Goal: Task Accomplishment & Management: Use online tool/utility

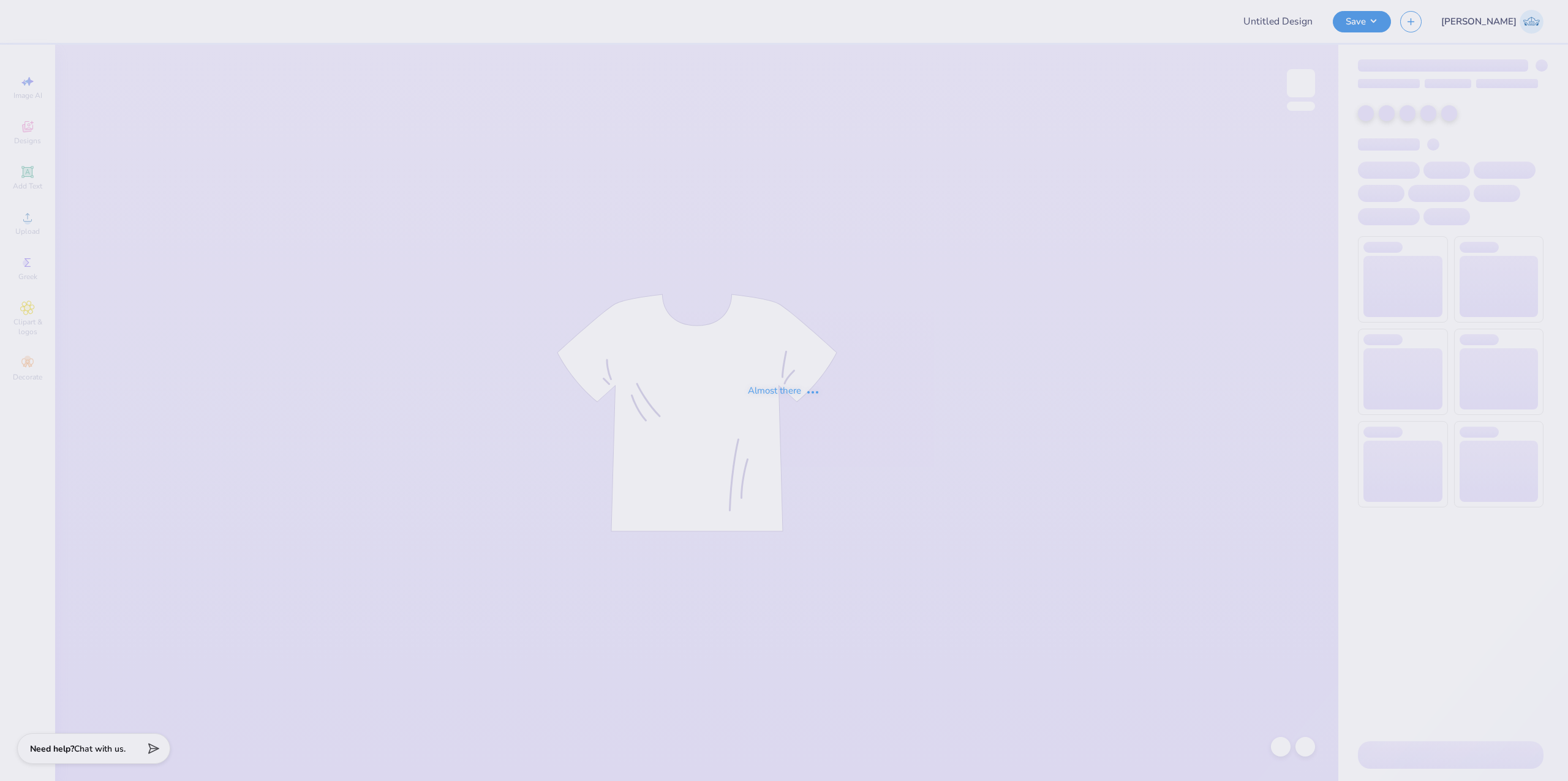
type input "Theta COB Bid Day"
type input "50"
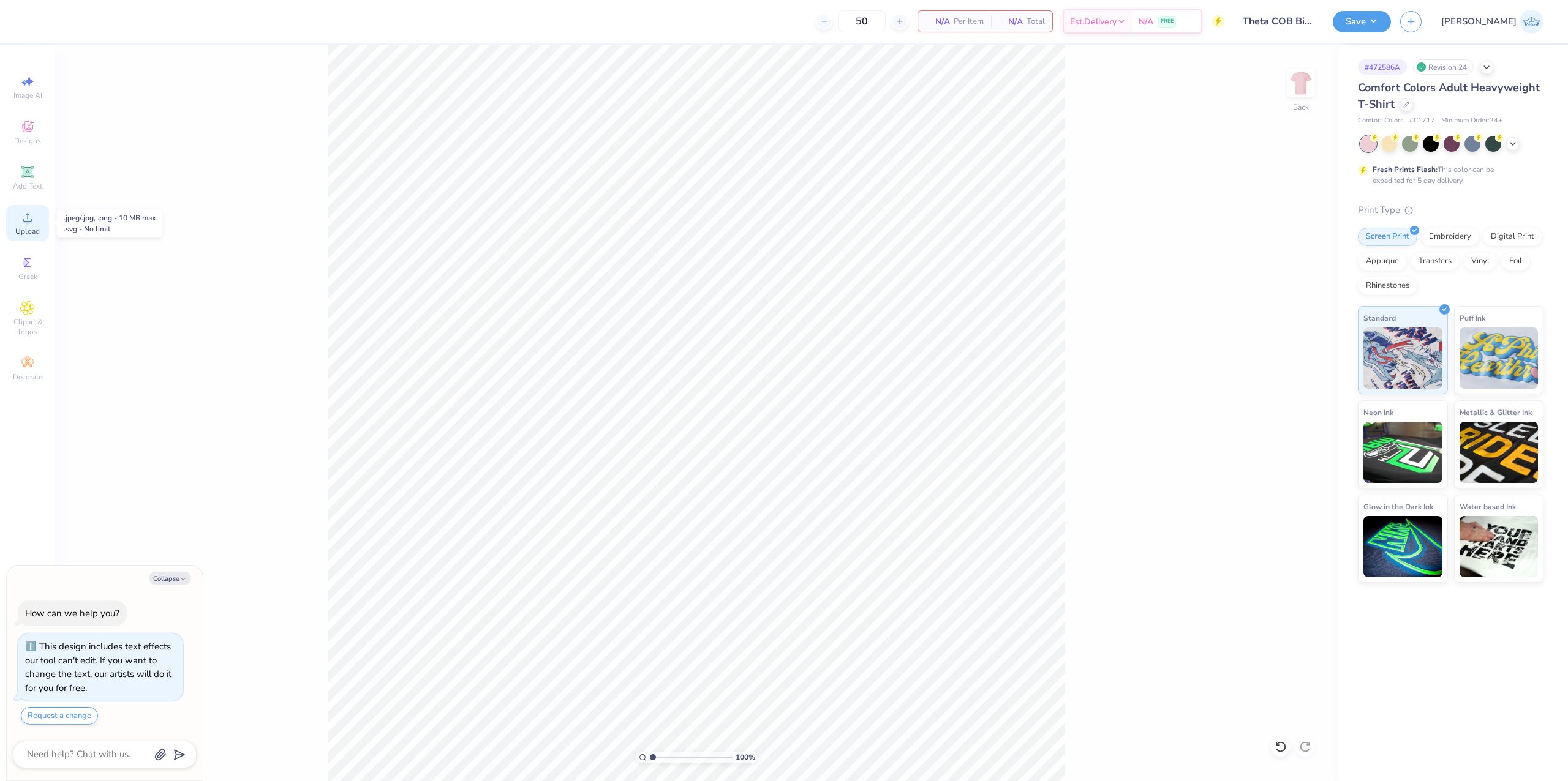
click at [29, 224] on icon at bounding box center [27, 217] width 15 height 15
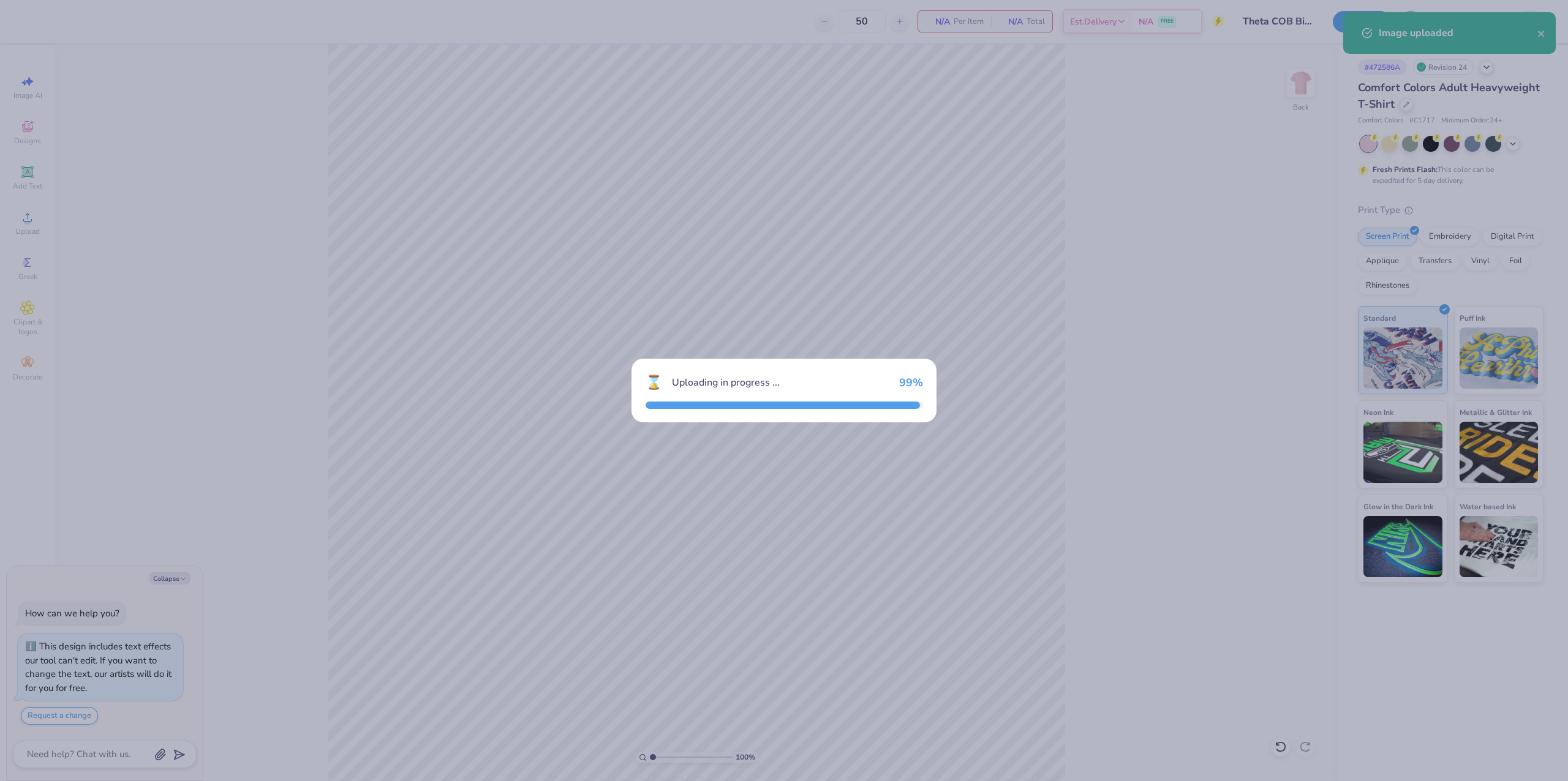
type textarea "x"
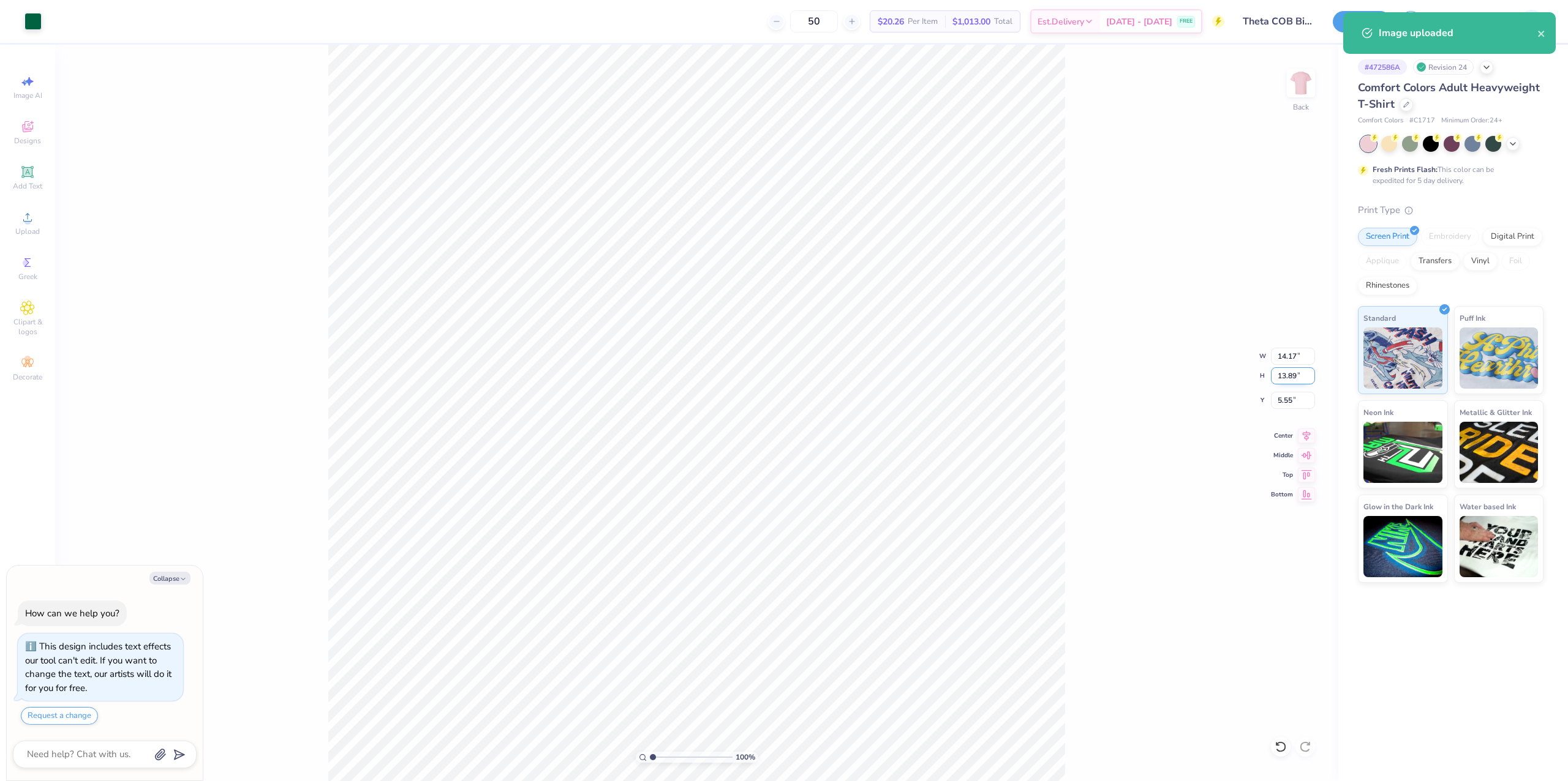
click at [1279, 373] on input "13.89" at bounding box center [1292, 376] width 44 height 17
type input "10.5"
type textarea "x"
type input "10.71"
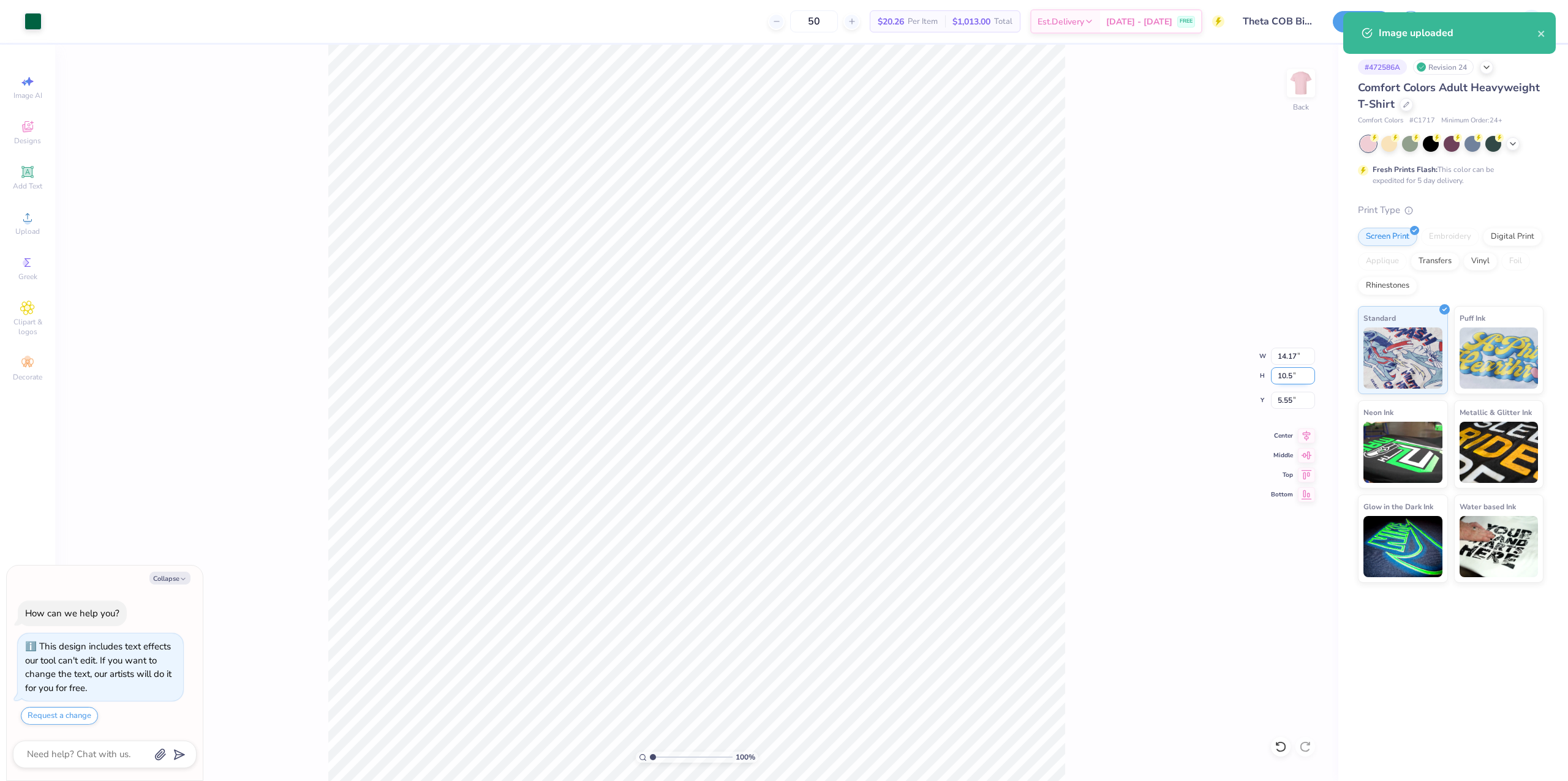
type input "10.50"
click at [1286, 399] on input "7.25" at bounding box center [1292, 401] width 44 height 17
type input "3"
type textarea "x"
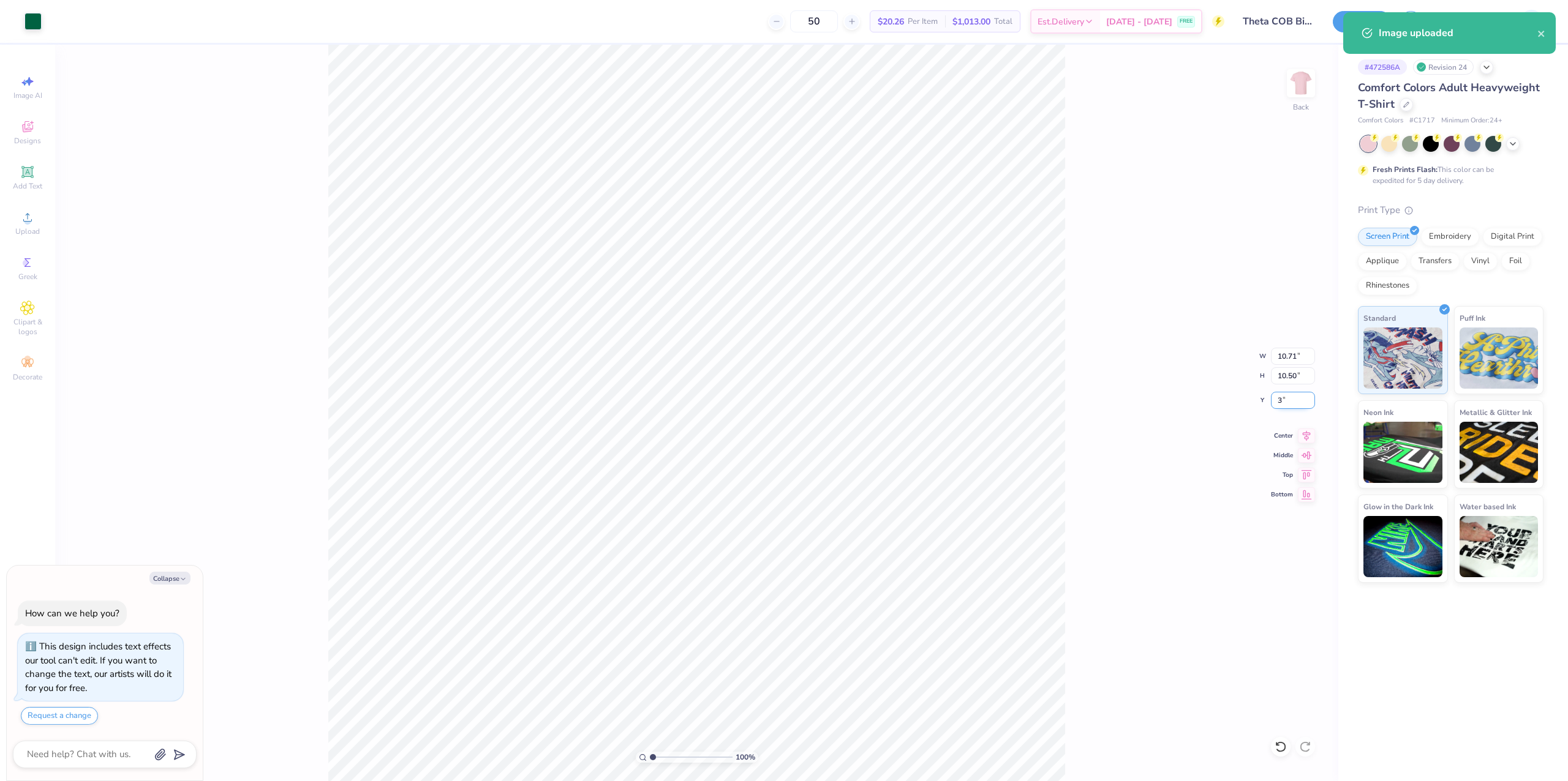
type input "3.00"
type textarea "x"
click at [1282, 354] on input "10.71" at bounding box center [1292, 356] width 44 height 17
type input "8"
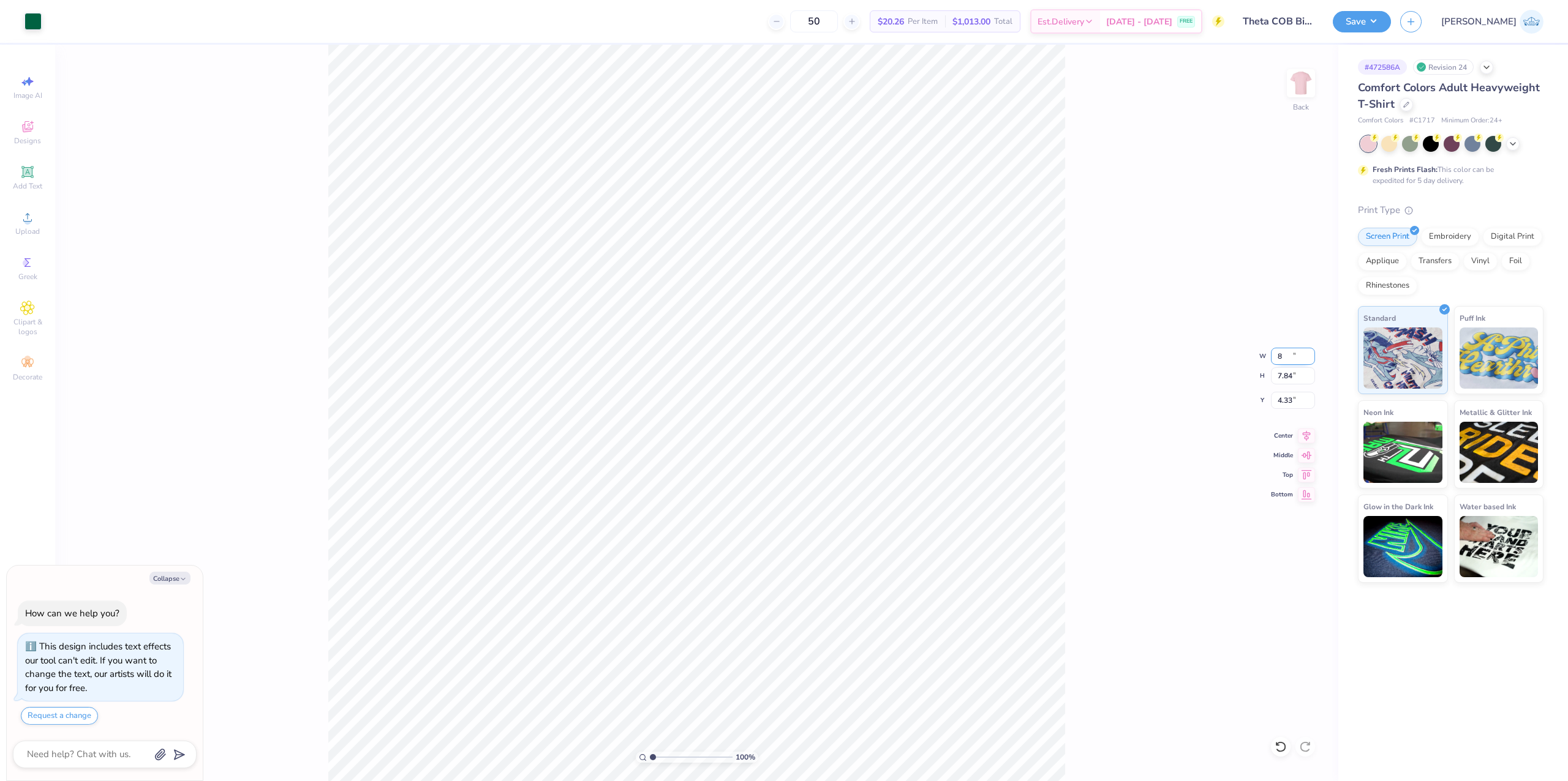
type textarea "x"
type input "8.00"
type input "7.84"
type input "4.33"
click at [1281, 360] on input "8.00" at bounding box center [1292, 356] width 44 height 17
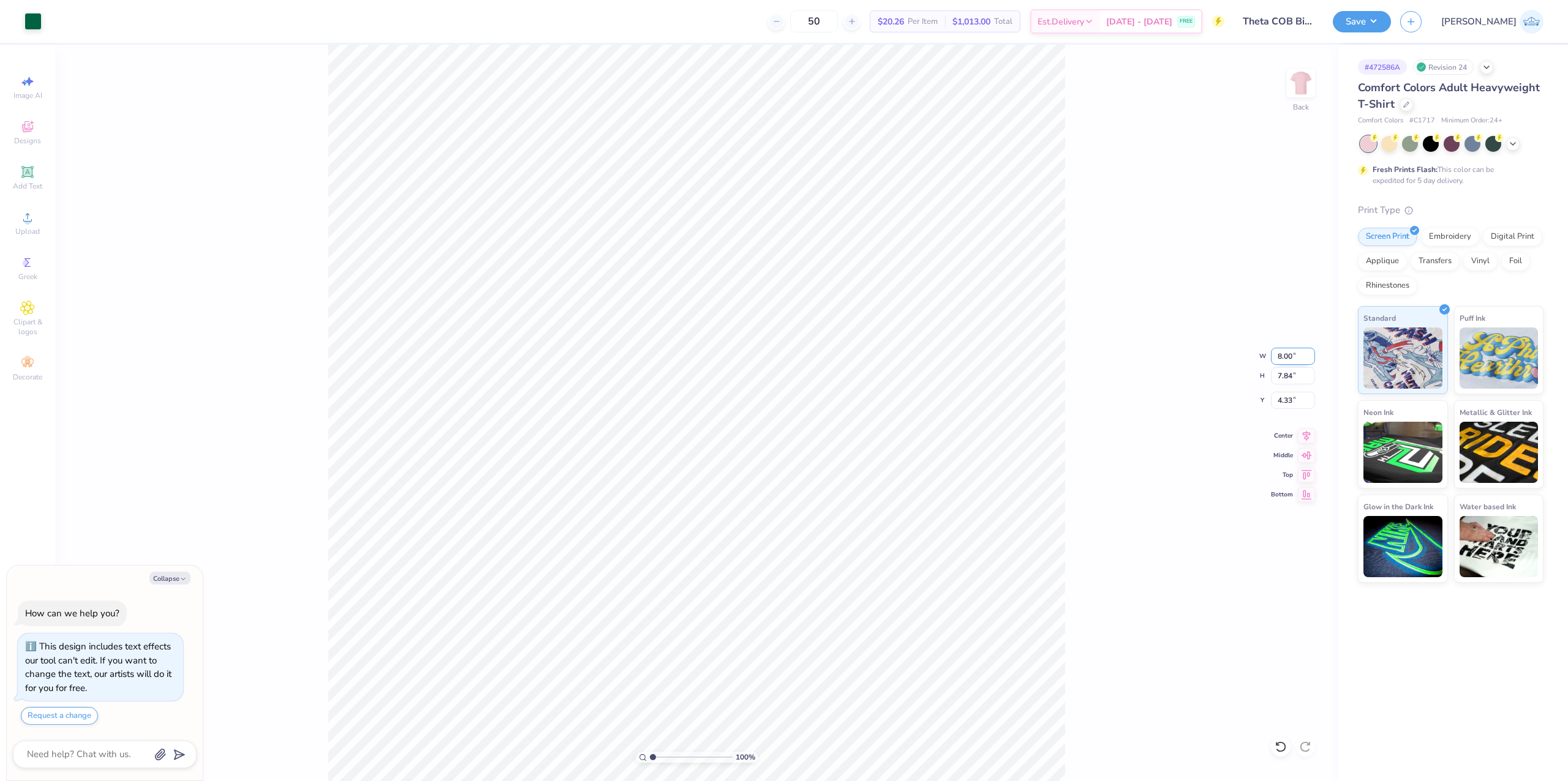
click at [1281, 360] on input "8.00" at bounding box center [1292, 356] width 44 height 17
click at [1281, 374] on input "7.84" at bounding box center [1292, 376] width 44 height 17
type input "11"
type textarea "x"
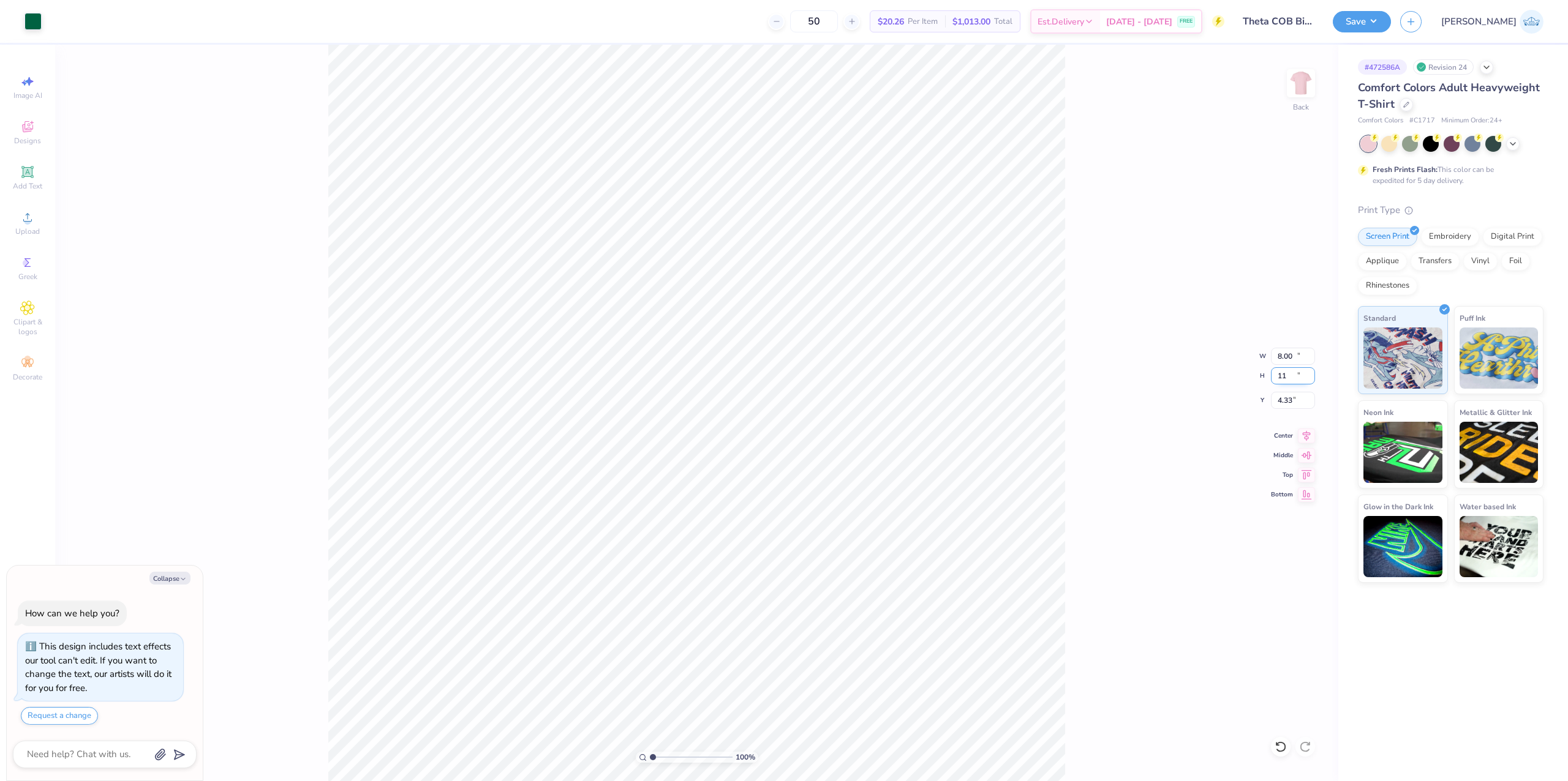
type input "11.22"
type input "11.00"
click at [1281, 407] on input "2.75" at bounding box center [1292, 401] width 44 height 17
type input "3"
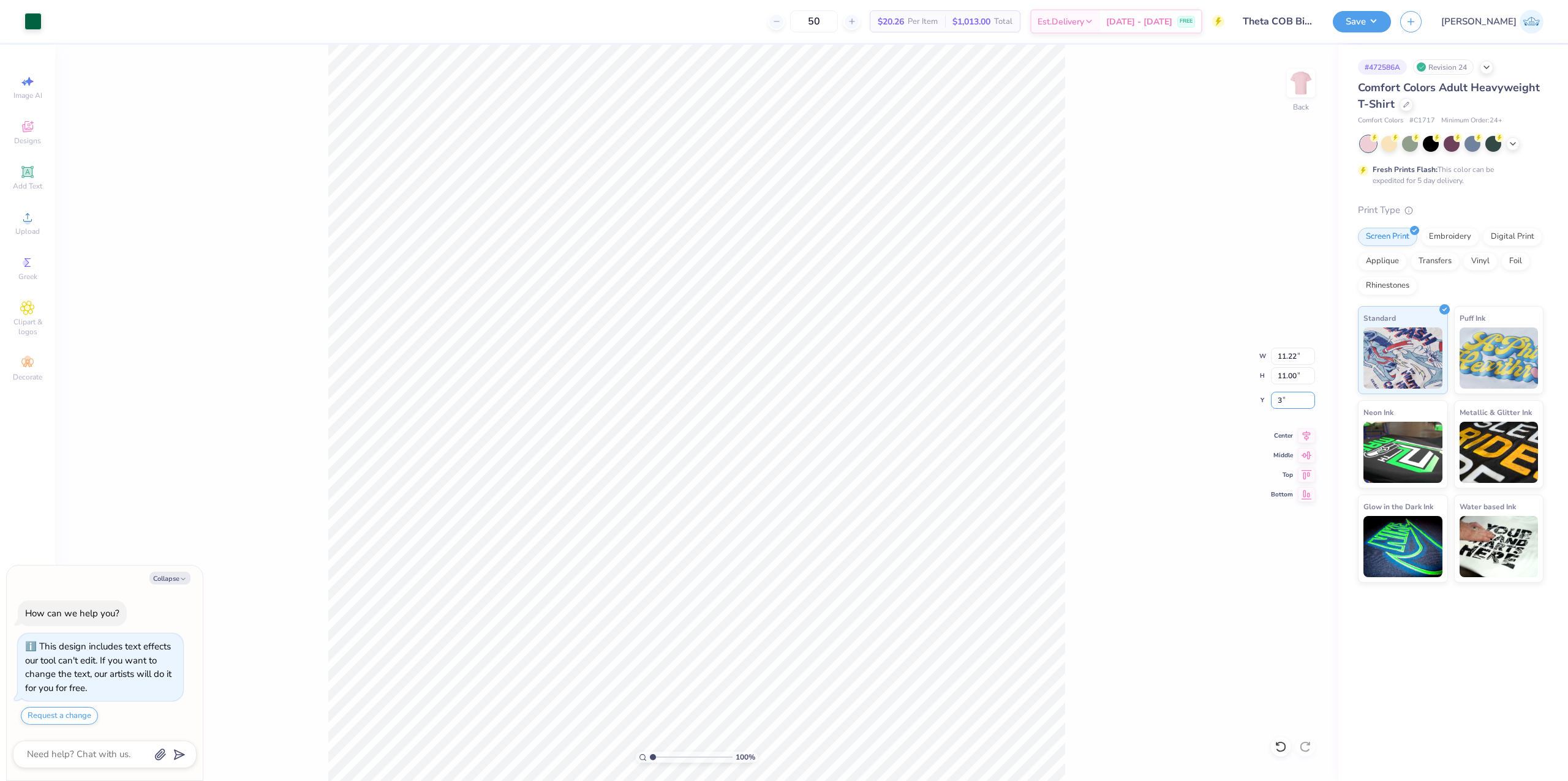
type textarea "x"
type input "3.00"
click at [1096, 459] on div "100 % Back W 11.22 11.22 " H 11.00 11.00 " Y 3.00 3.00 " Center Middle Top Bott…" at bounding box center [697, 413] width 1283 height 736
type textarea "x"
click at [1278, 395] on input "3.00" at bounding box center [1292, 401] width 44 height 17
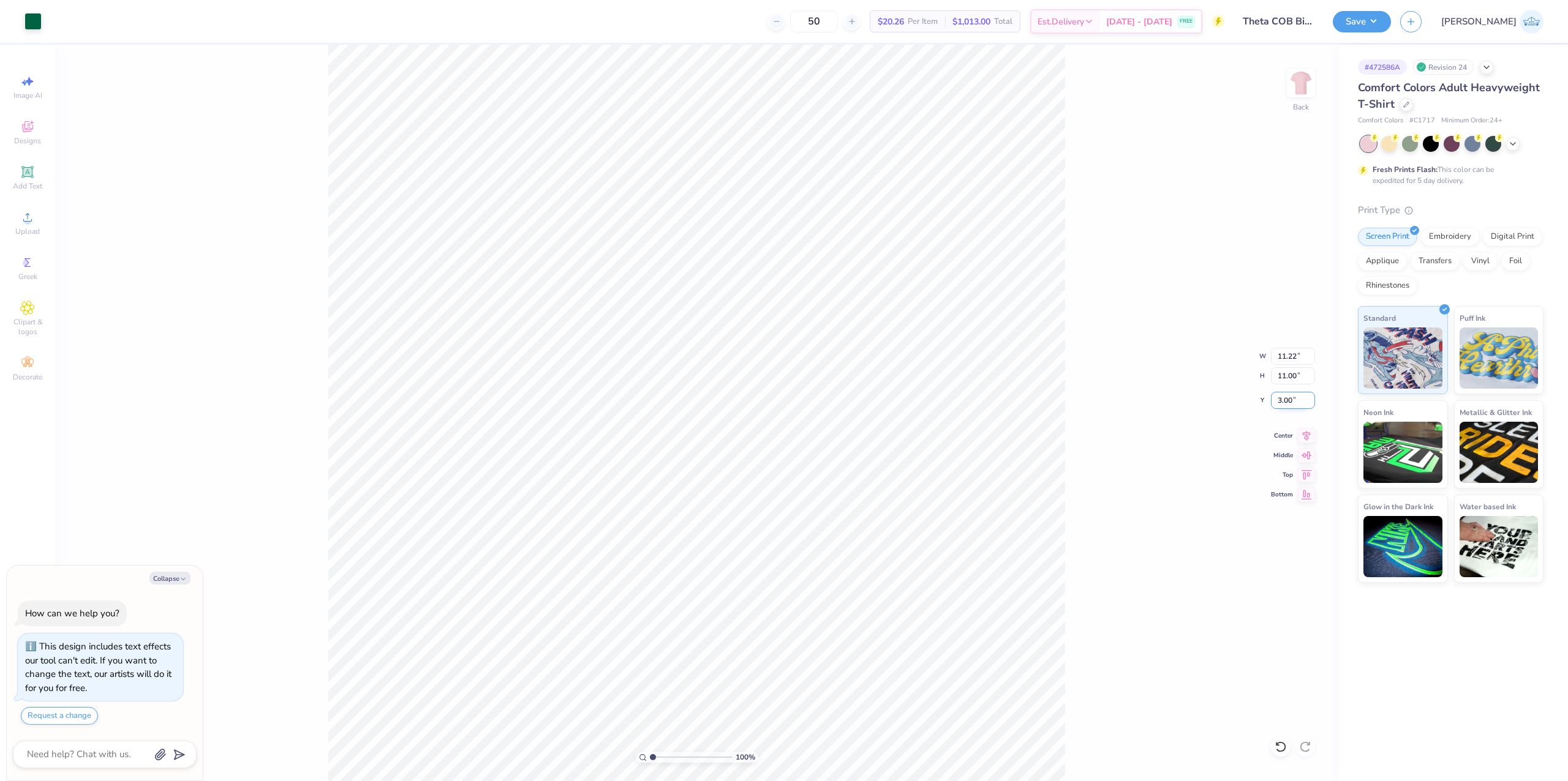
click at [1278, 395] on input "3.00" at bounding box center [1292, 401] width 44 height 17
type input "2.5"
type textarea "x"
type input "2.50"
click at [1391, 17] on button "Save" at bounding box center [1362, 20] width 59 height 22
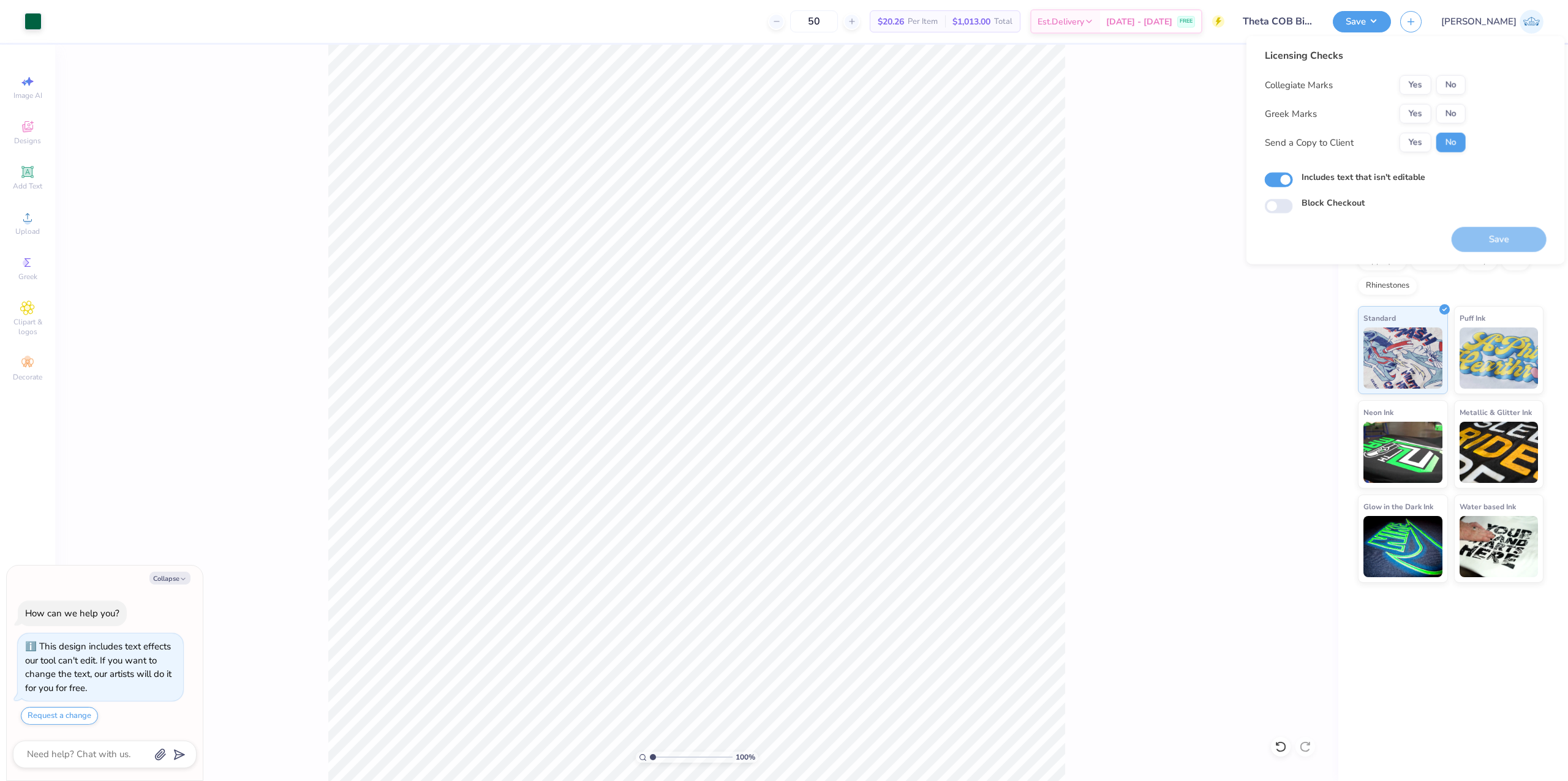
click at [1416, 125] on div "Collegiate Marks Yes No Greek Marks Yes No Send a Copy to Client Yes No" at bounding box center [1365, 114] width 201 height 77
click at [1445, 91] on button "No" at bounding box center [1451, 85] width 29 height 19
click at [1421, 122] on button "Yes" at bounding box center [1415, 113] width 32 height 19
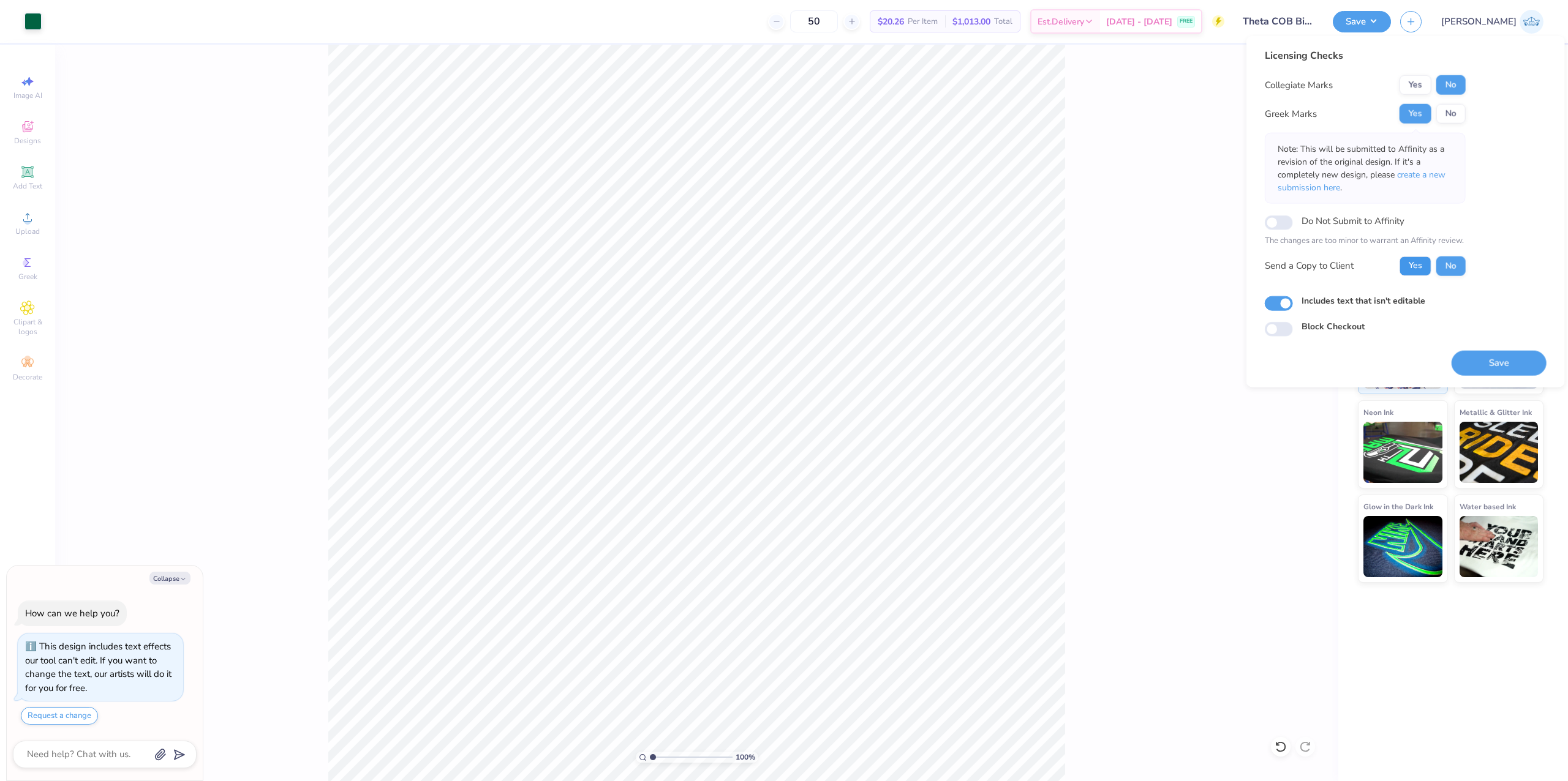
click at [1410, 256] on button "Yes" at bounding box center [1415, 265] width 32 height 19
click at [1495, 370] on button "Save" at bounding box center [1499, 363] width 95 height 25
type textarea "x"
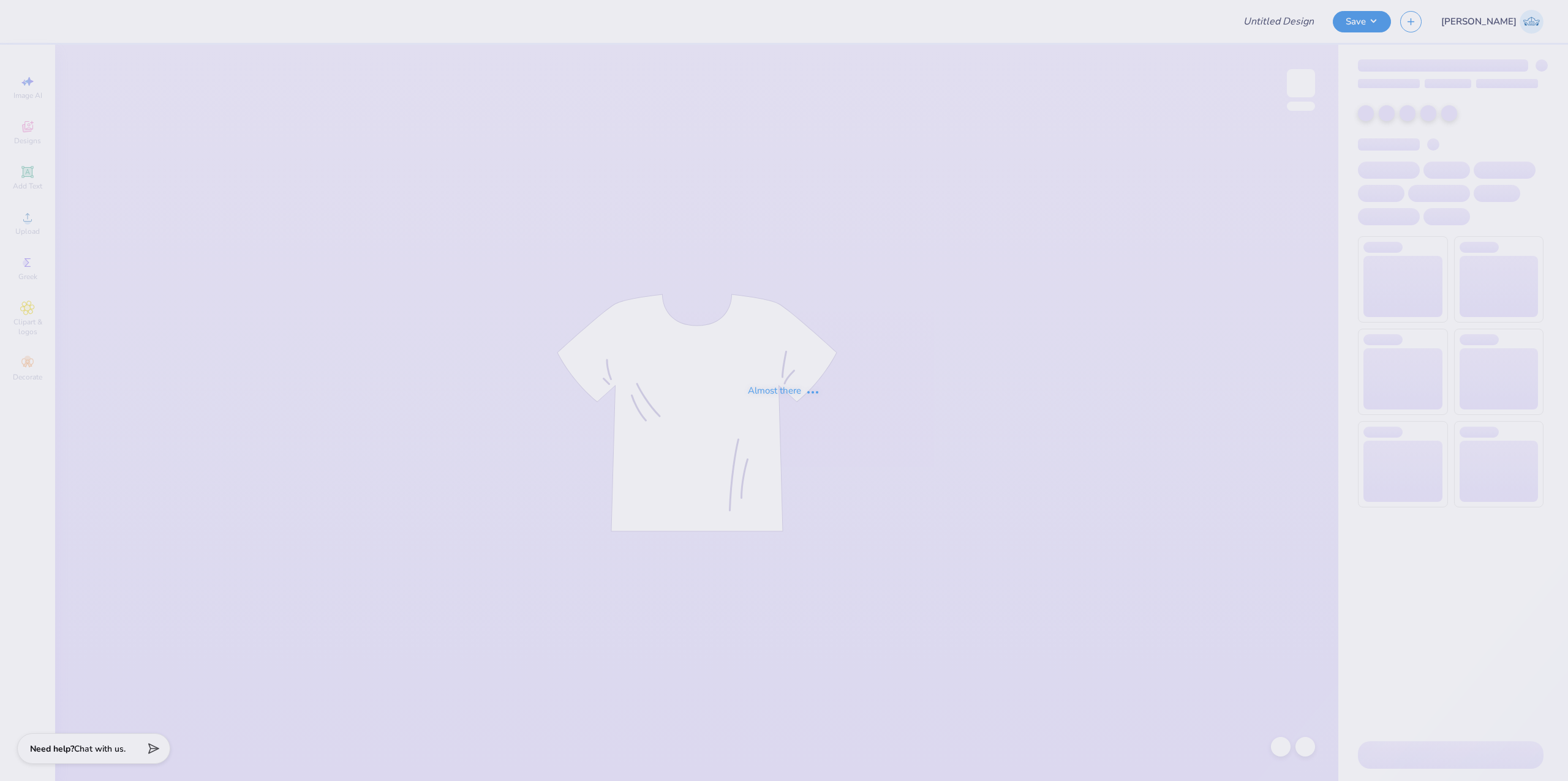
type input "Phi Kappa Theta Rush Shirts"
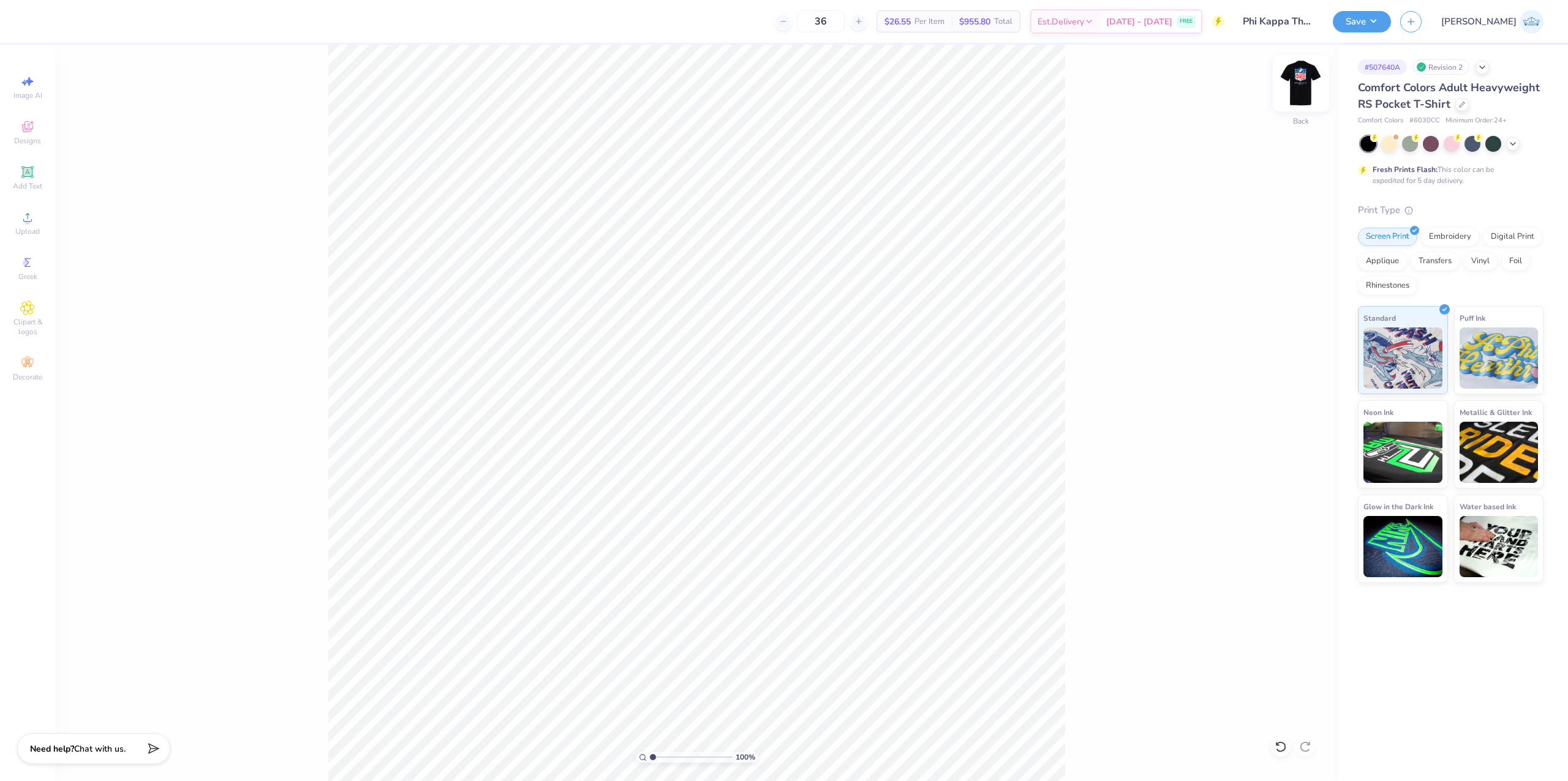
click at [1302, 71] on img at bounding box center [1301, 83] width 49 height 49
click at [18, 220] on div "Upload" at bounding box center [28, 223] width 43 height 36
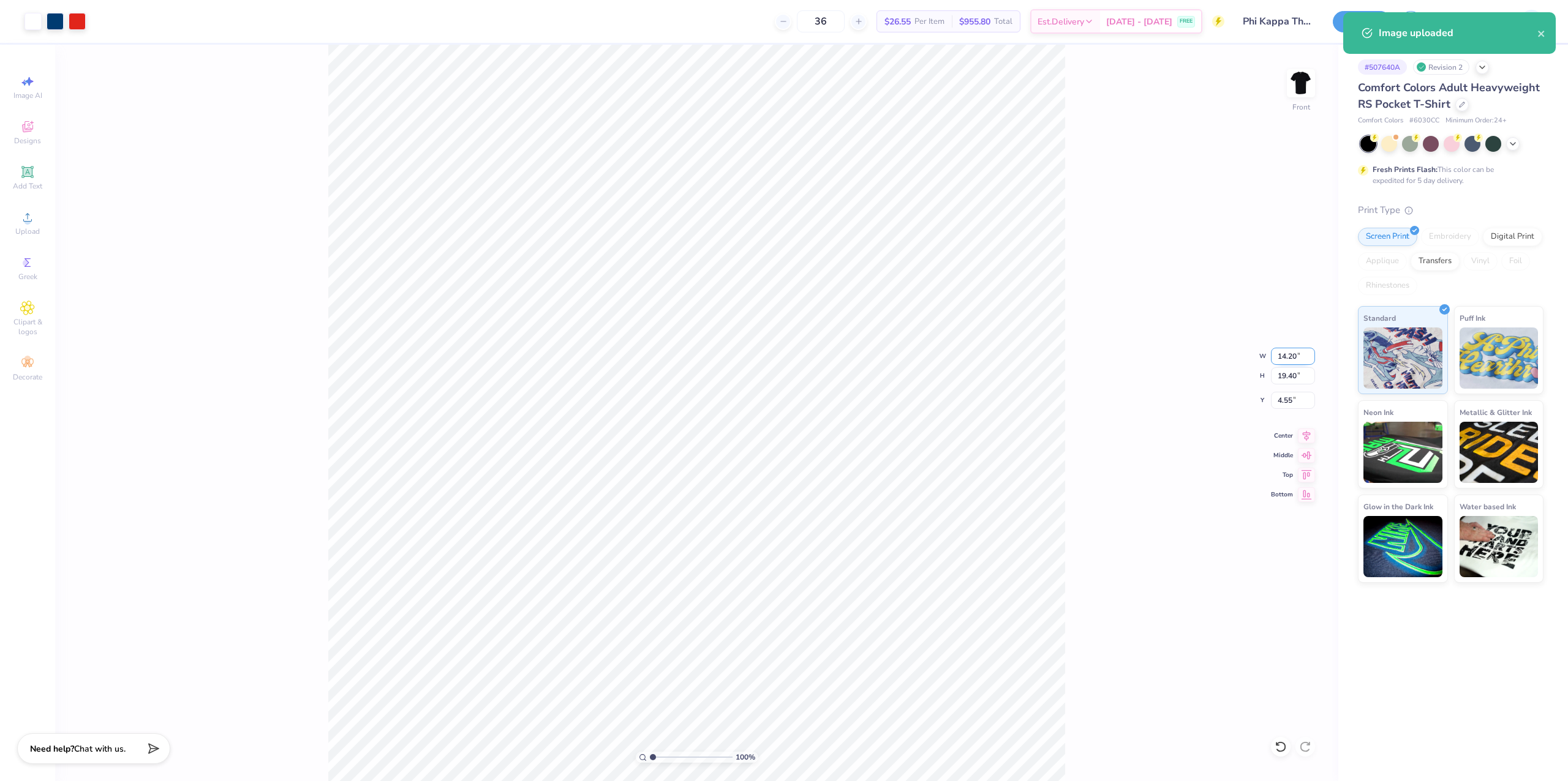
click at [1294, 355] on input "14.20" at bounding box center [1292, 356] width 44 height 17
type input "8.00"
type input "10.93"
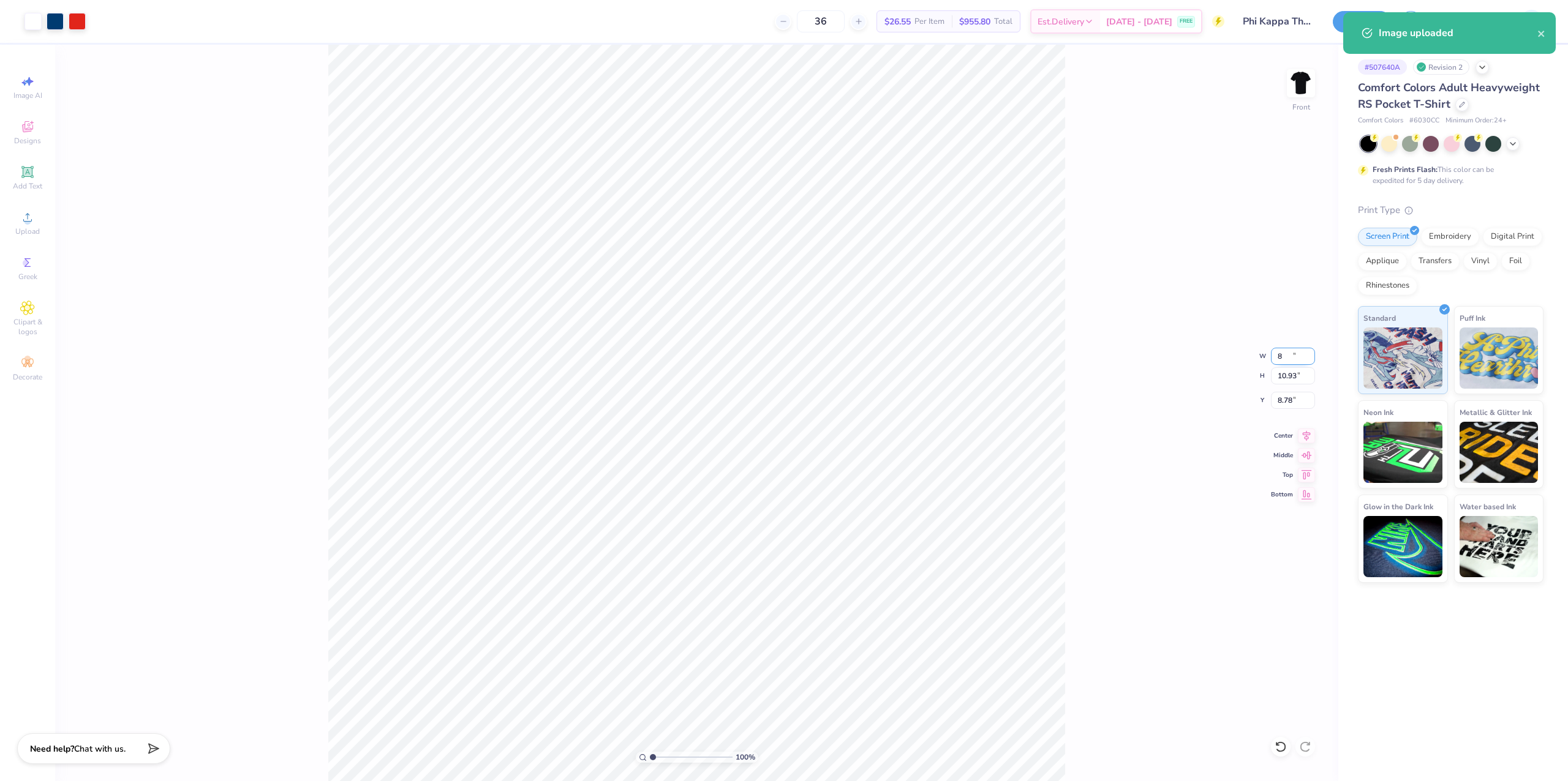
type input "8.78"
click at [1162, 447] on div "100 % Front W 8.00 8.00 " H 10.93 10.93 " Y 8.78 8.78 " Center Middle Top Bottom" at bounding box center [697, 413] width 1283 height 736
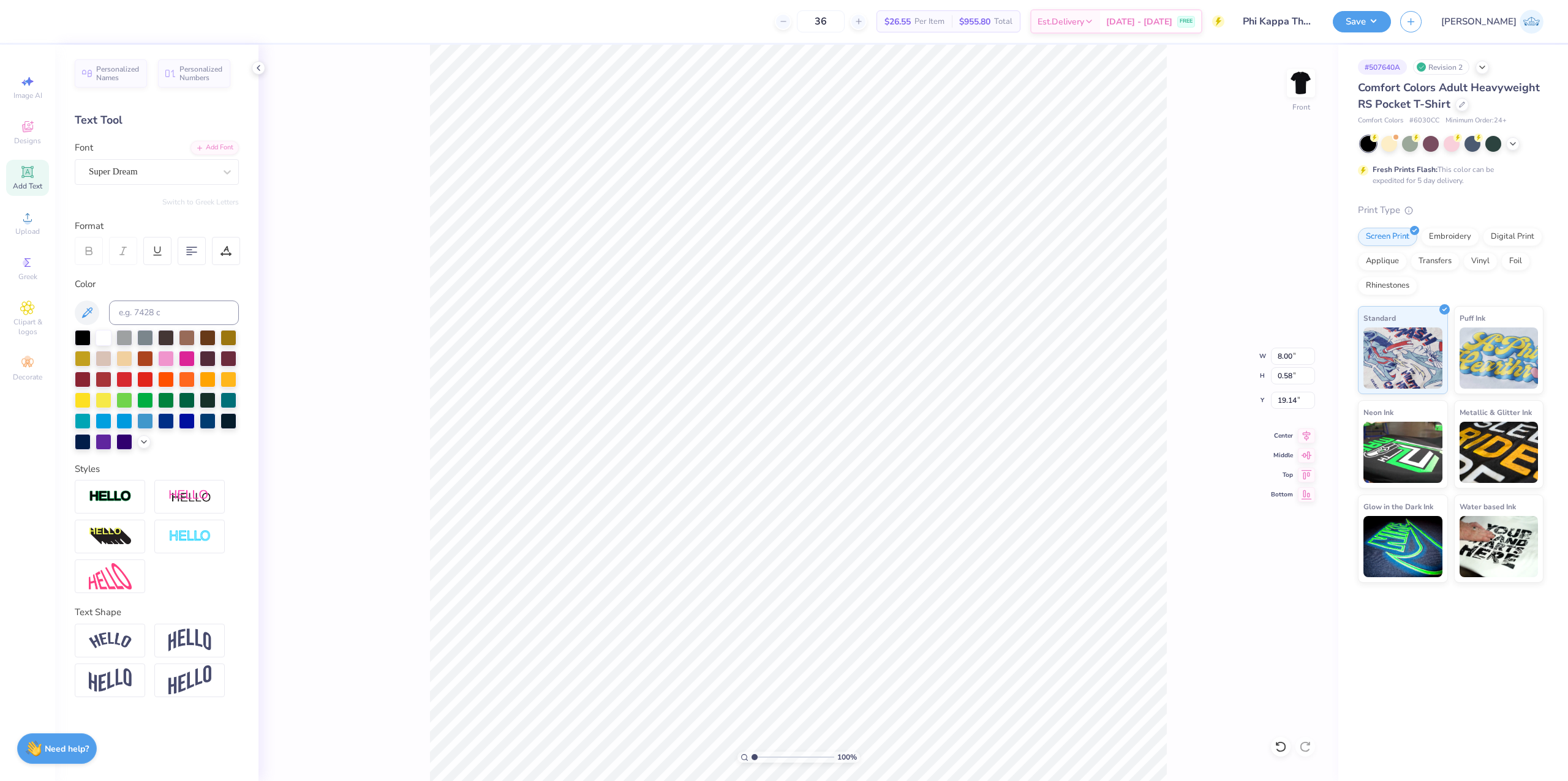
click at [131, 189] on div "Personalized Names Personalized Numbers Text Tool Add Font Font Super Dream Swi…" at bounding box center [157, 413] width 203 height 736
click at [136, 179] on div "Super Dream" at bounding box center [152, 172] width 129 height 19
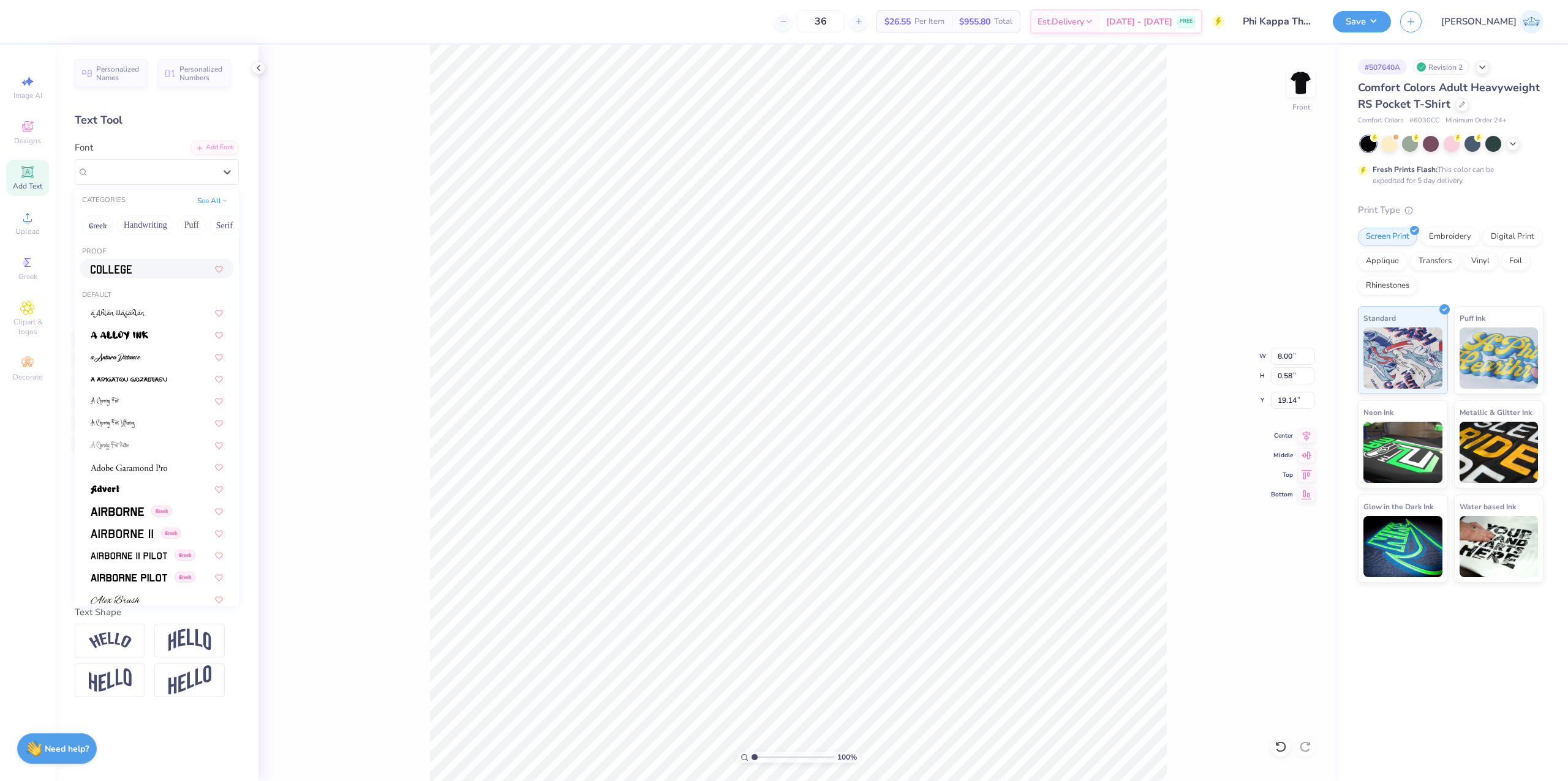
click at [143, 273] on div at bounding box center [157, 268] width 133 height 13
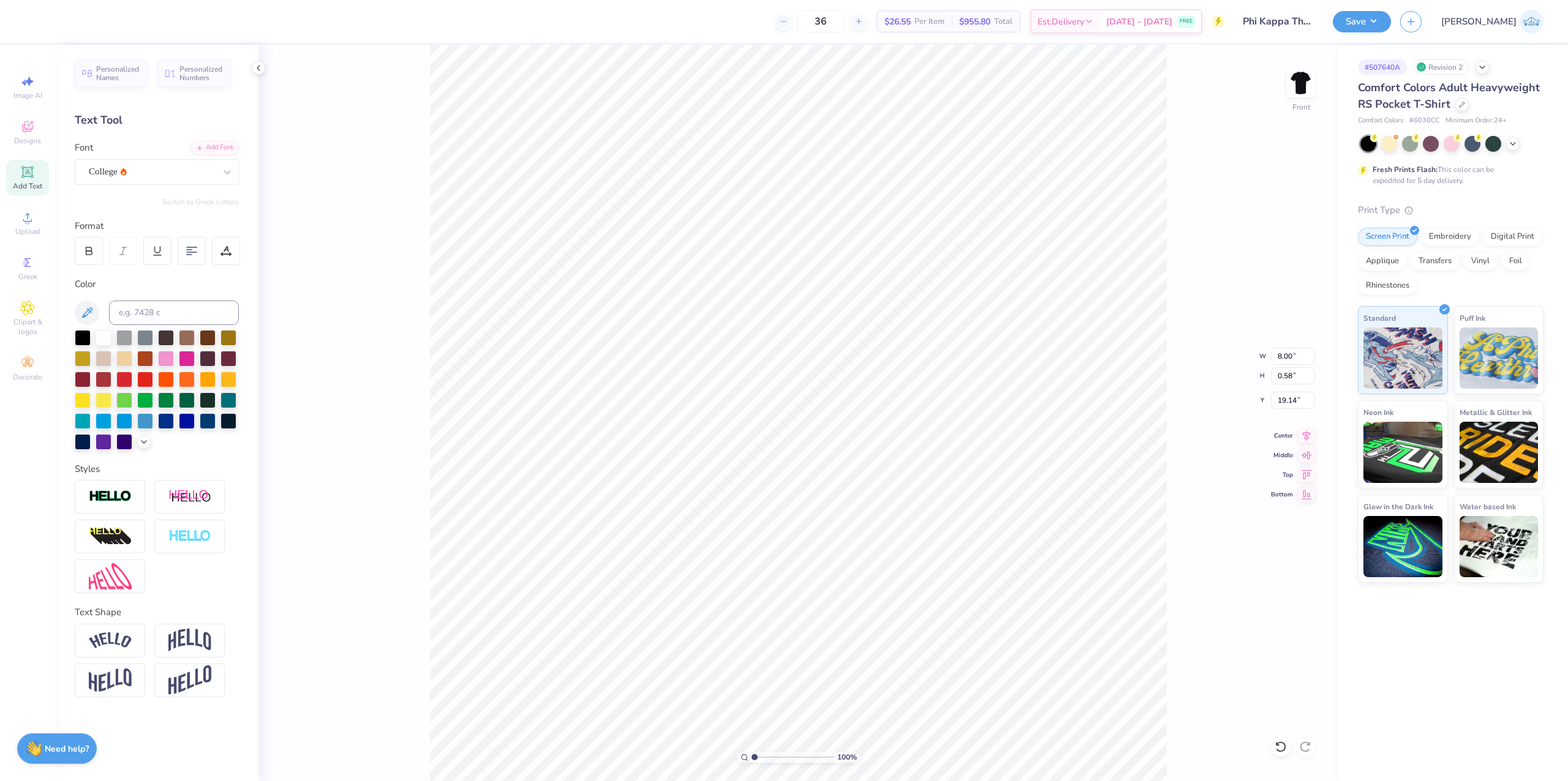
type input "7.78"
type input "0.53"
type input "19.21"
click at [1269, 361] on div "100 % Front W 7.79 7.79 " H 10.96 10.96 " Y 8.78 8.78 " Center Middle Top Bottom" at bounding box center [797, 413] width 1079 height 736
click at [1284, 364] on input "7.79" at bounding box center [1292, 356] width 44 height 17
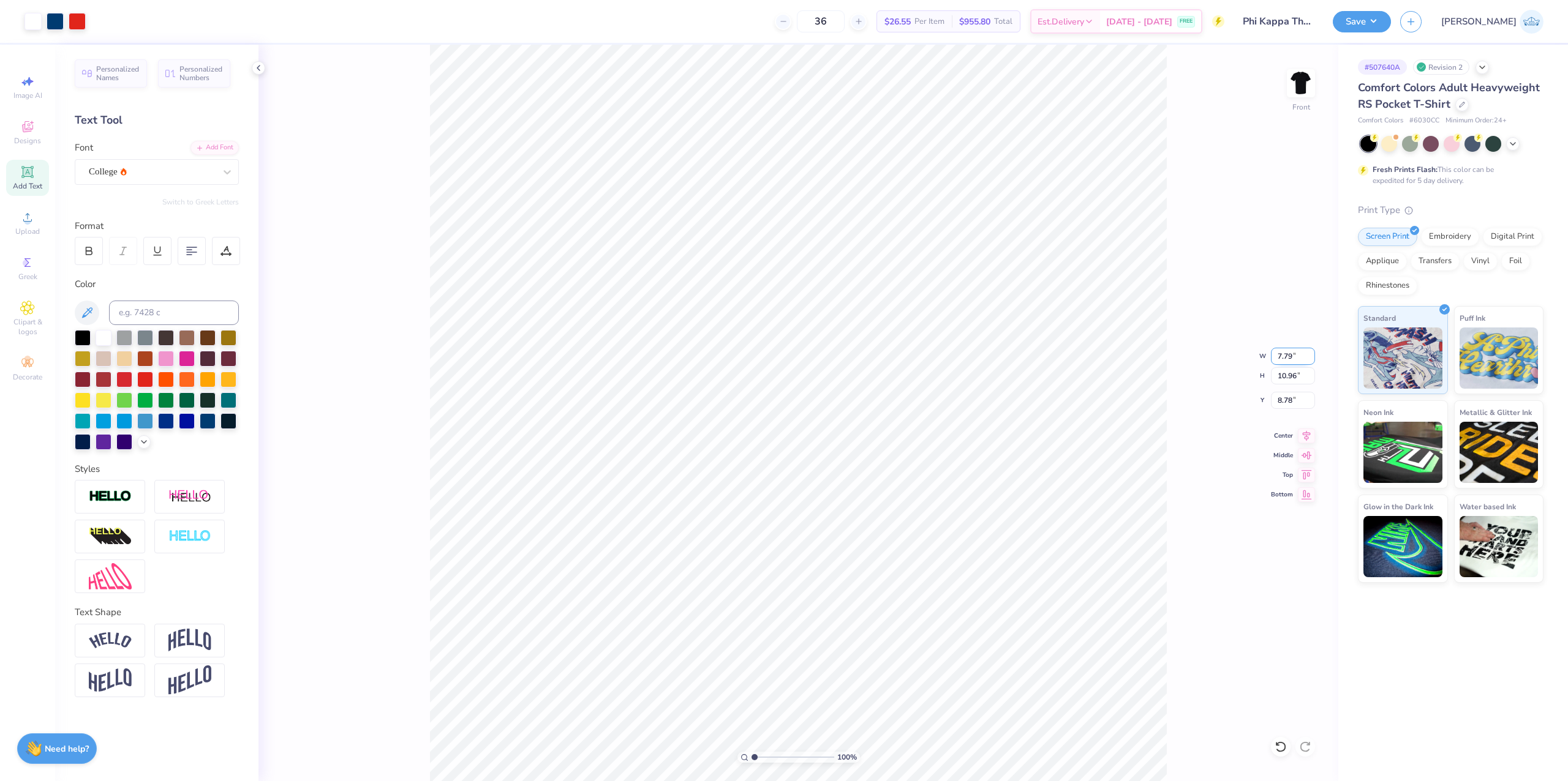
click at [1284, 364] on input "7.79" at bounding box center [1292, 356] width 44 height 17
type input "8.00"
type input "11.25"
click at [1286, 397] on input "8.64" at bounding box center [1292, 401] width 44 height 17
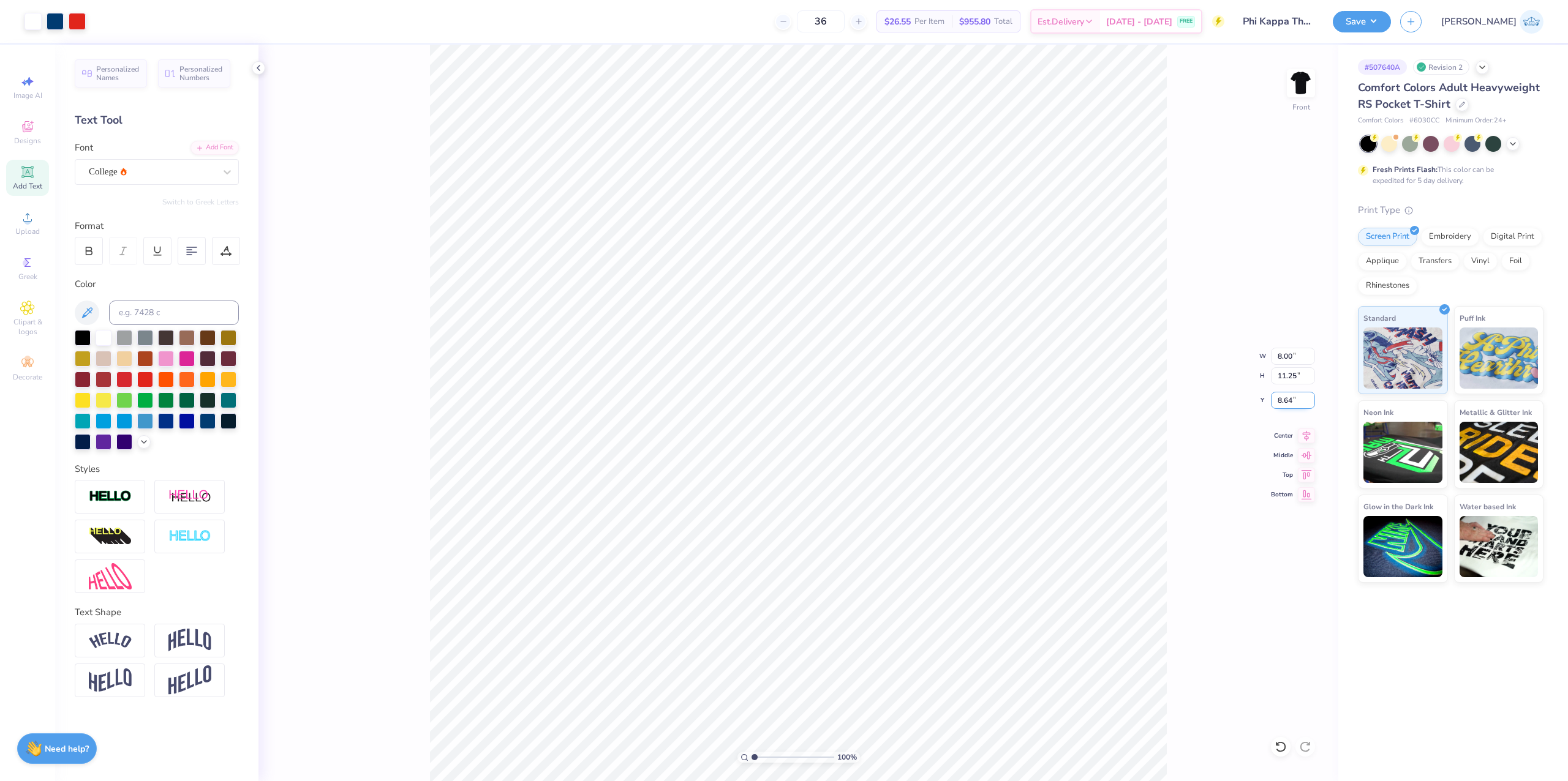
click at [1286, 397] on input "8.64" at bounding box center [1292, 401] width 44 height 17
type input "3.00"
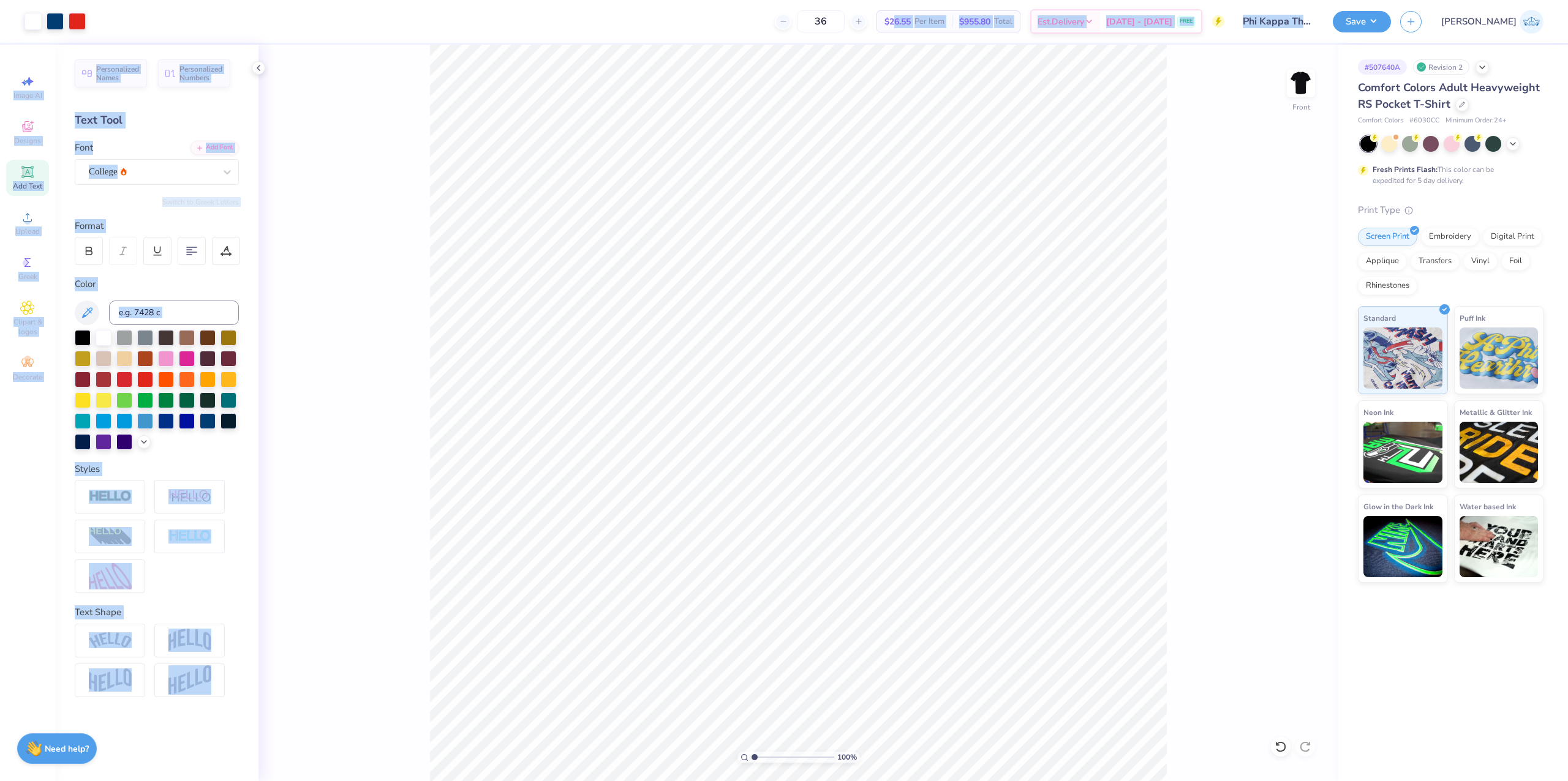
click at [429, 606] on div "Art colors 36 $26.55 Per Item $955.80 Total Est. Delivery [DATE] - [DATE] FREE …" at bounding box center [784, 390] width 1568 height 781
click at [1301, 91] on img at bounding box center [1301, 83] width 49 height 49
click at [1294, 75] on img at bounding box center [1301, 83] width 49 height 49
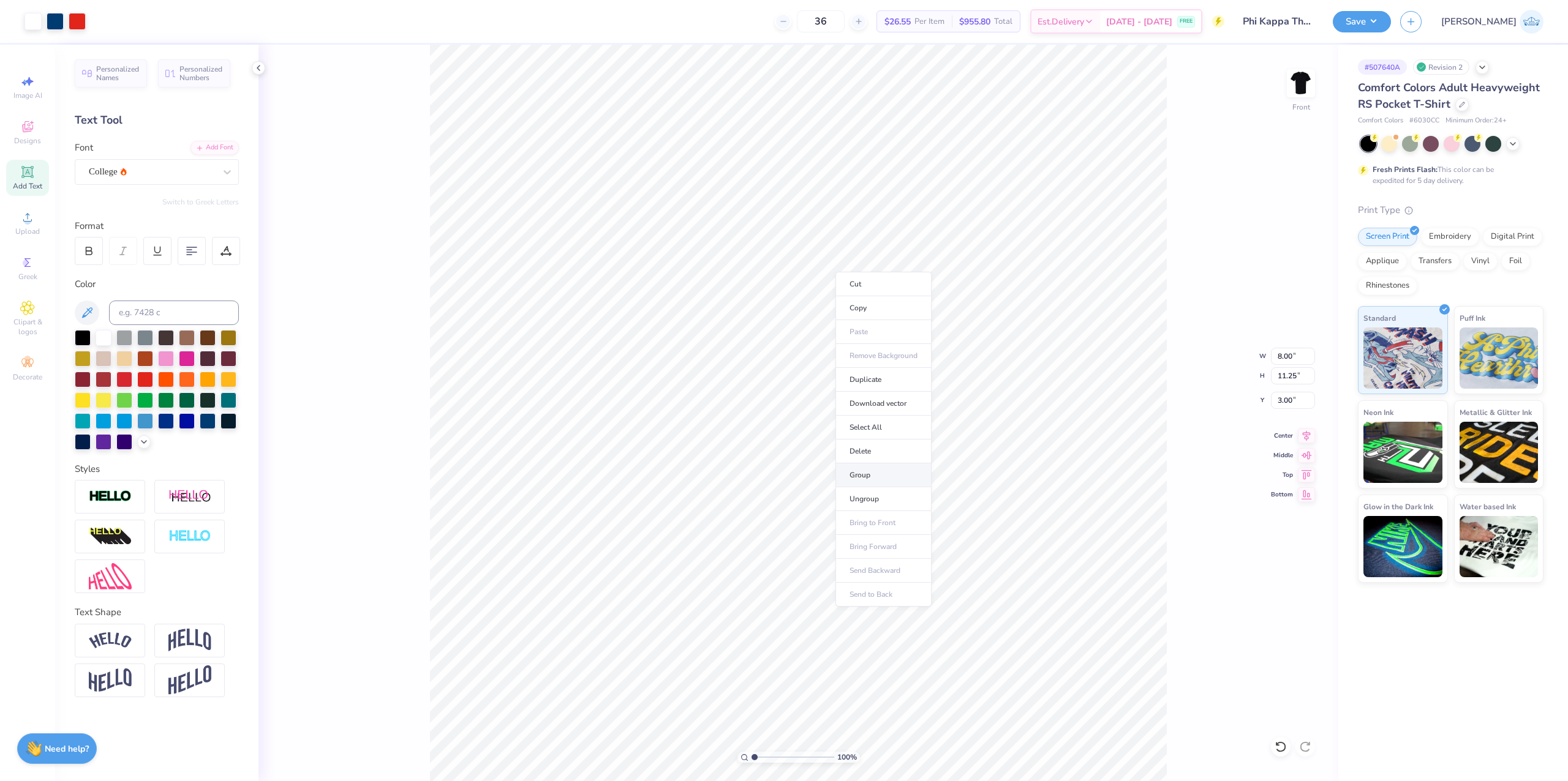
click at [878, 478] on li "Group" at bounding box center [883, 475] width 96 height 24
click at [795, 336] on li "Copy" at bounding box center [812, 335] width 96 height 24
click at [1301, 88] on img at bounding box center [1301, 83] width 49 height 49
click at [902, 380] on li "Paste" at bounding box center [915, 379] width 96 height 24
click at [1270, 374] on input "3.40" at bounding box center [1281, 377] width 44 height 17
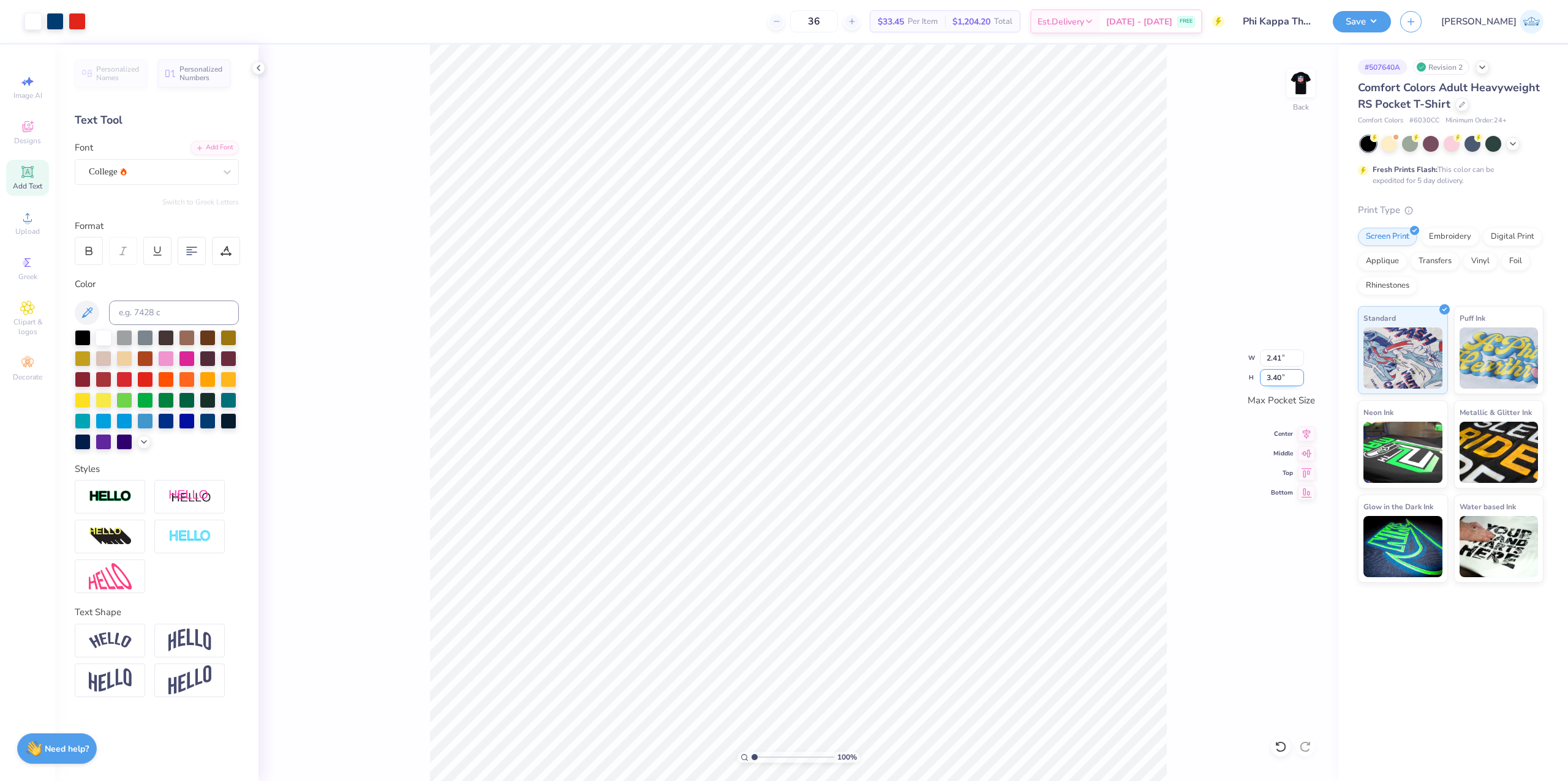
click at [1270, 374] on input "3.40" at bounding box center [1281, 377] width 44 height 17
type input "3.5"
type input "2.49"
type input "3.50"
click at [1303, 437] on icon at bounding box center [1306, 432] width 17 height 15
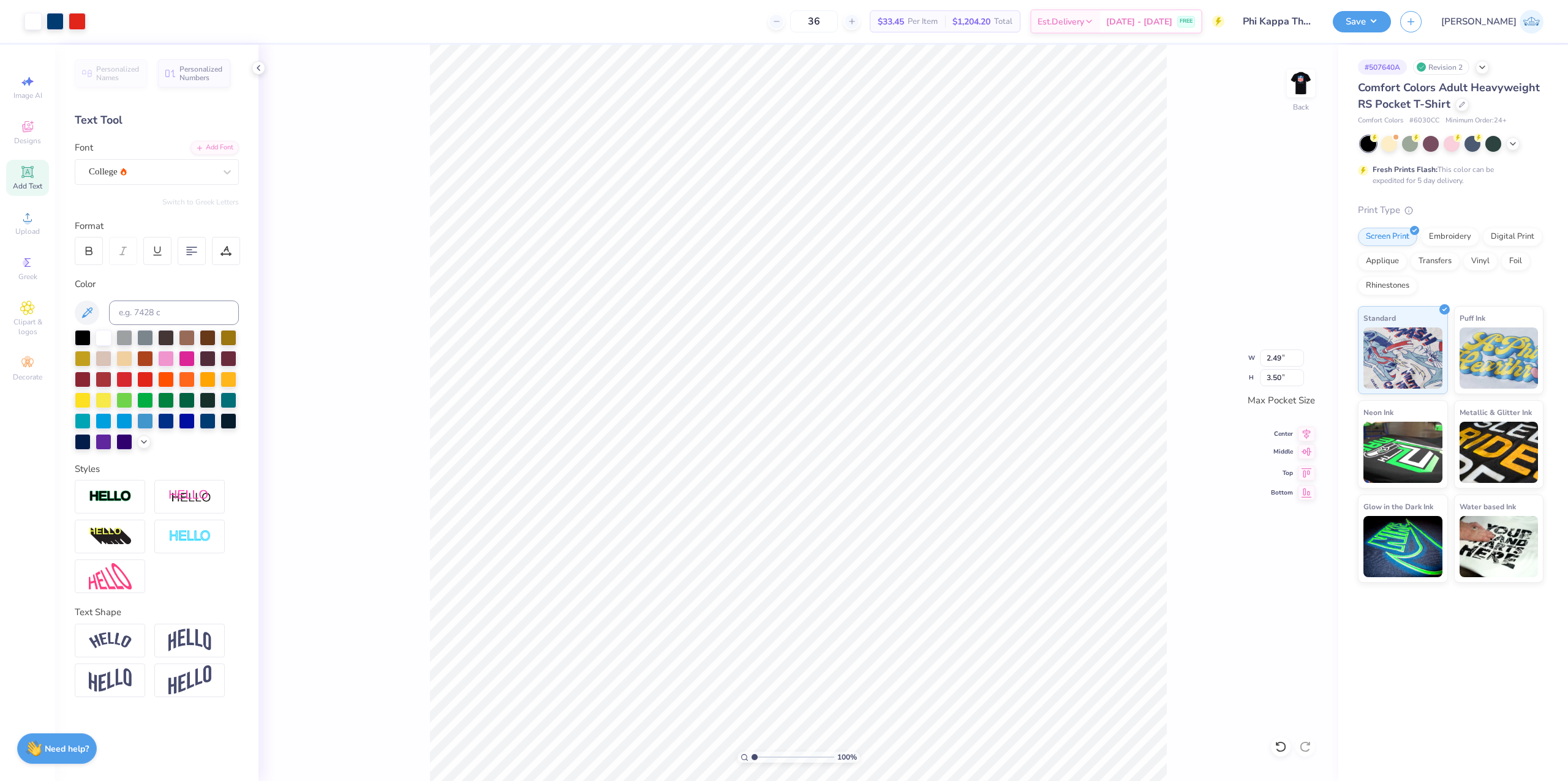
click at [1303, 459] on icon at bounding box center [1306, 451] width 17 height 15
click at [1303, 428] on icon at bounding box center [1306, 432] width 17 height 15
click at [1306, 468] on icon at bounding box center [1306, 471] width 17 height 15
click at [1302, 452] on icon at bounding box center [1306, 451] width 17 height 15
click at [1303, 434] on icon at bounding box center [1306, 432] width 17 height 15
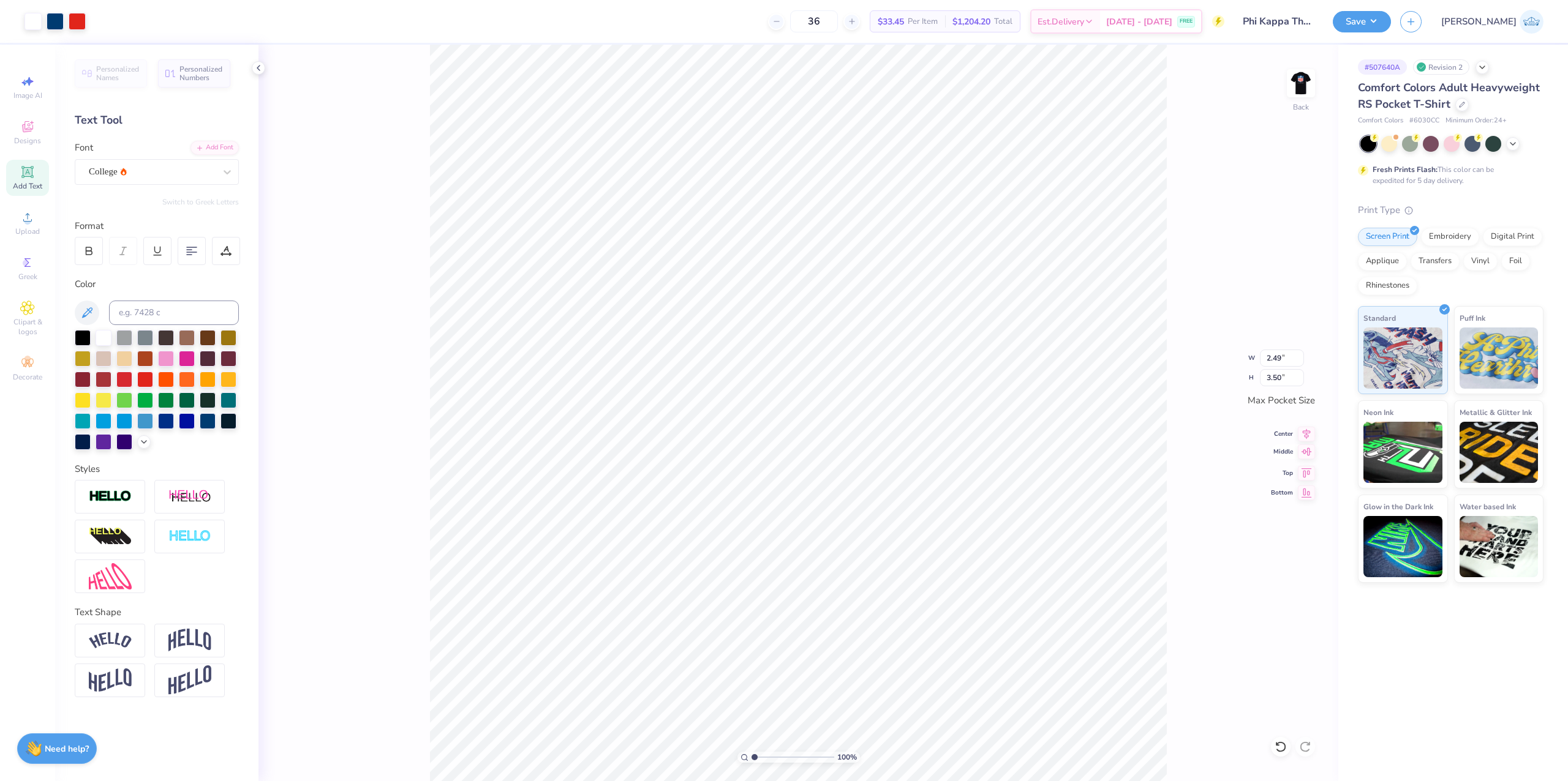
click at [1307, 459] on icon at bounding box center [1306, 451] width 17 height 15
click at [1391, 27] on button "Save" at bounding box center [1362, 20] width 59 height 22
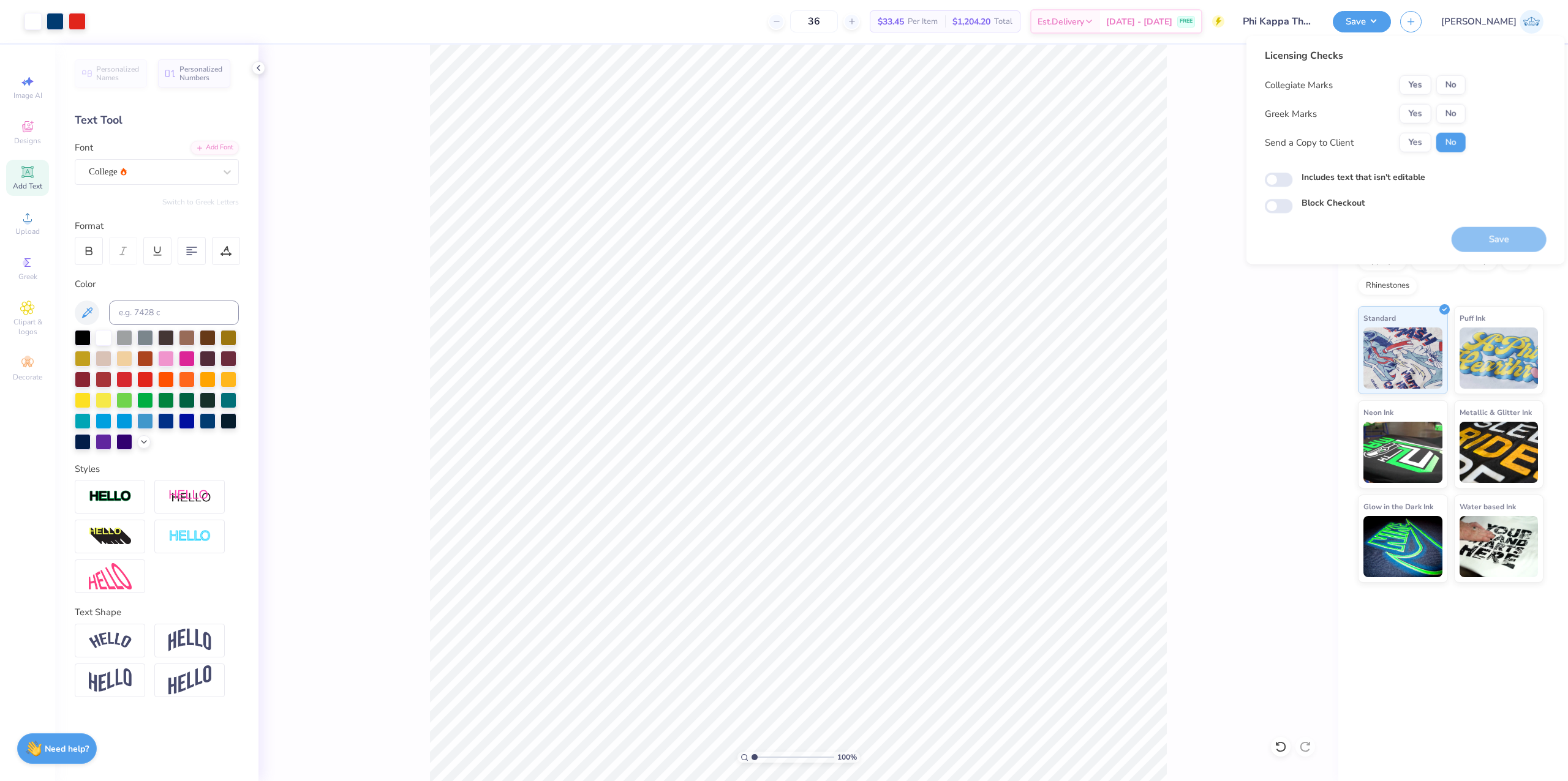
click at [1467, 97] on div "Licensing Checks Collegiate Marks Yes No Greek Marks Yes No Send a Copy to Clie…" at bounding box center [1405, 131] width 282 height 166
click at [1461, 89] on button "No" at bounding box center [1451, 85] width 29 height 19
click at [1416, 120] on button "Yes" at bounding box center [1415, 113] width 32 height 19
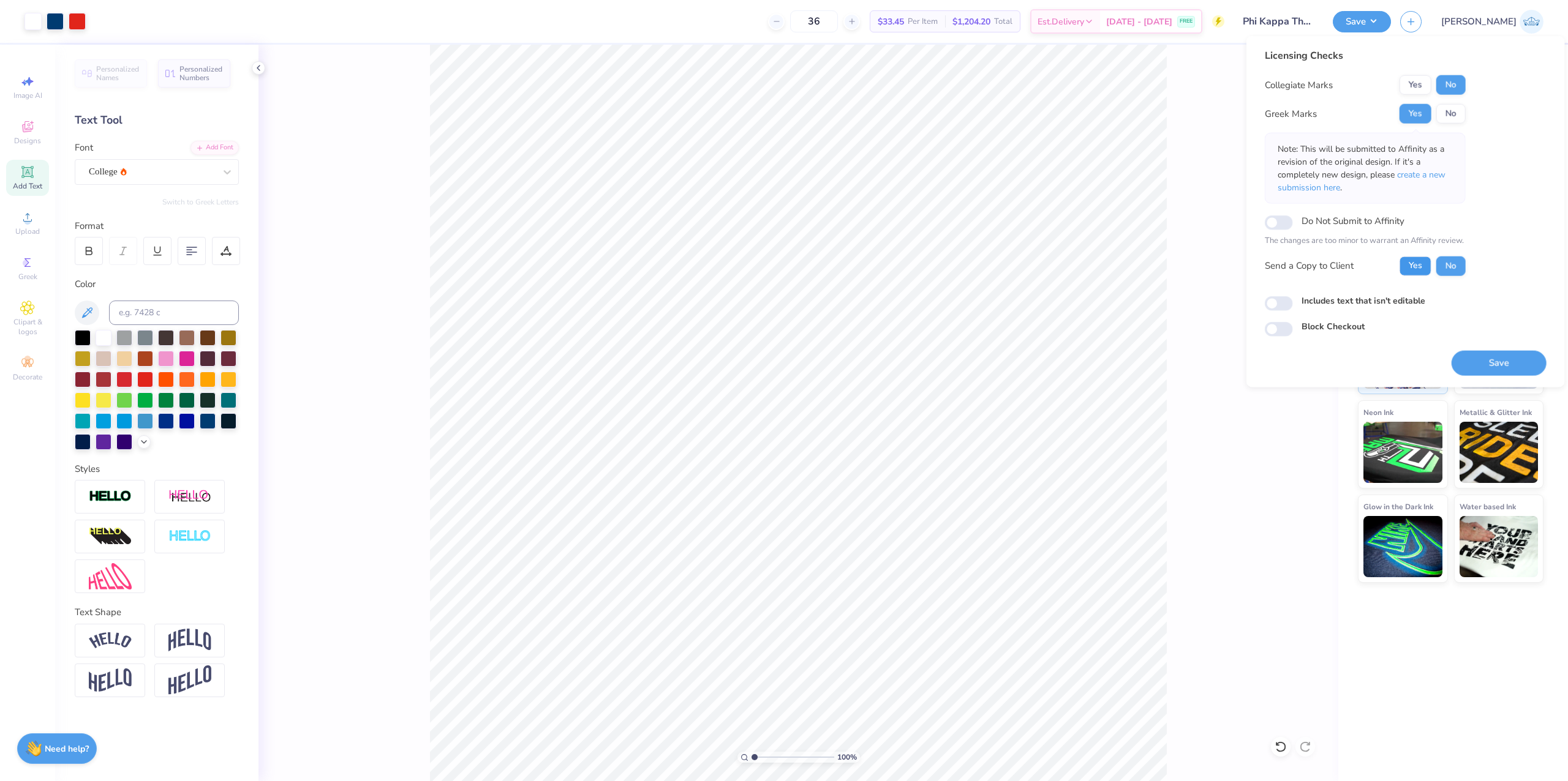
click at [1425, 263] on button "Yes" at bounding box center [1415, 265] width 32 height 19
drag, startPoint x: 1472, startPoint y: 357, endPoint x: 1407, endPoint y: 265, distance: 112.6
click at [1472, 358] on button "Save" at bounding box center [1499, 363] width 95 height 25
